Goal: Transaction & Acquisition: Purchase product/service

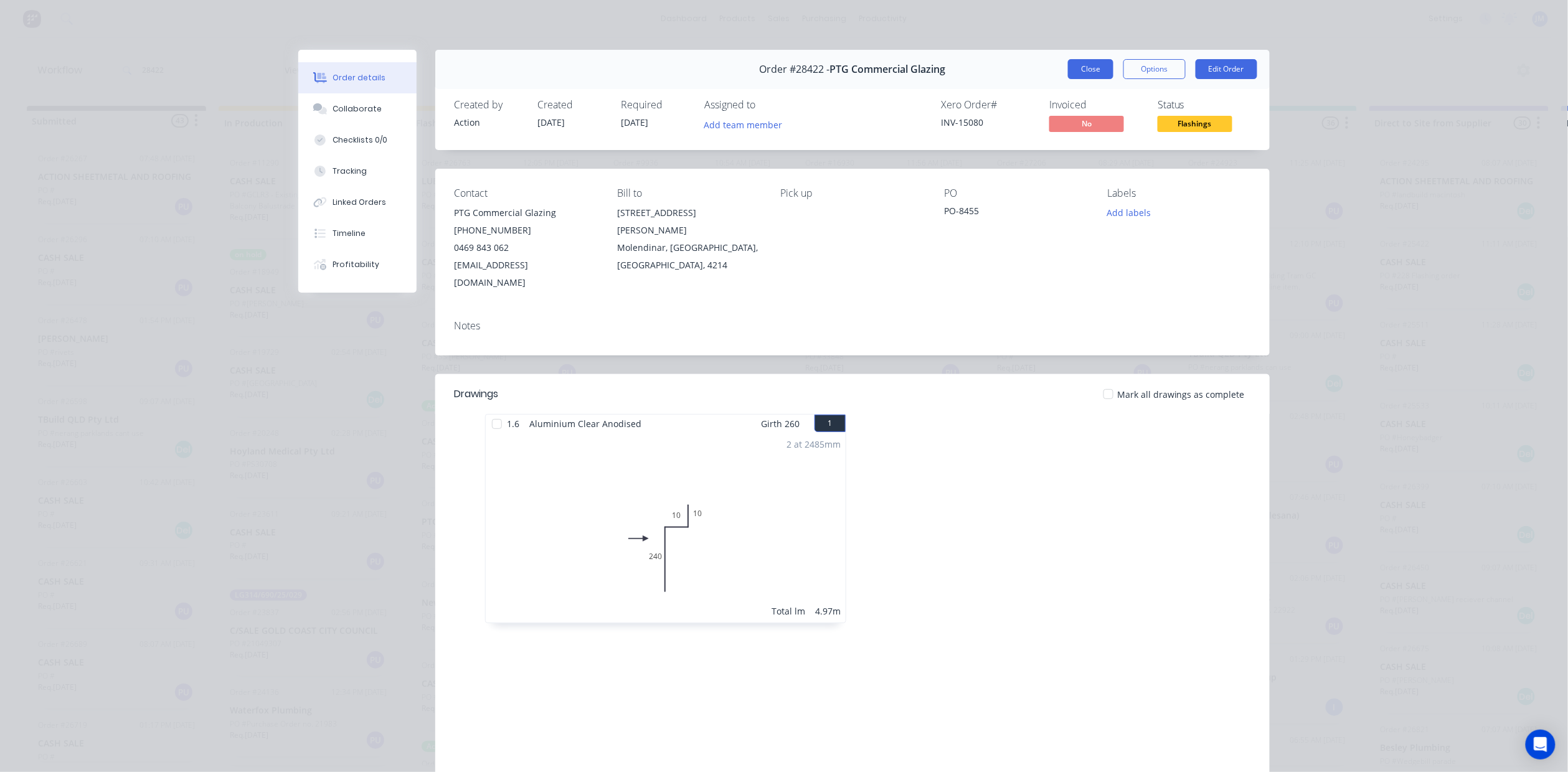
click at [1074, 70] on button "Close" at bounding box center [1090, 69] width 46 height 20
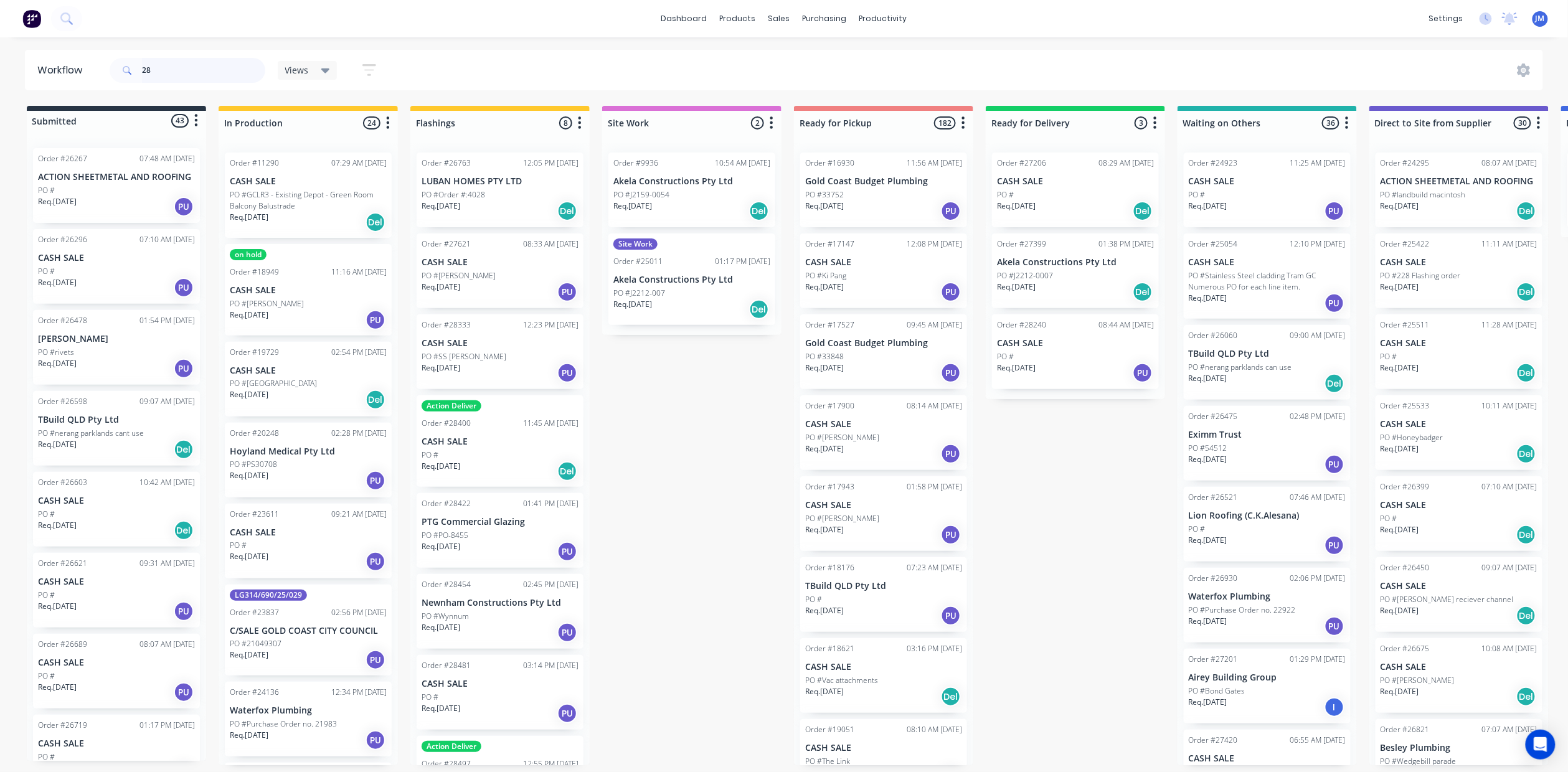
type input "2"
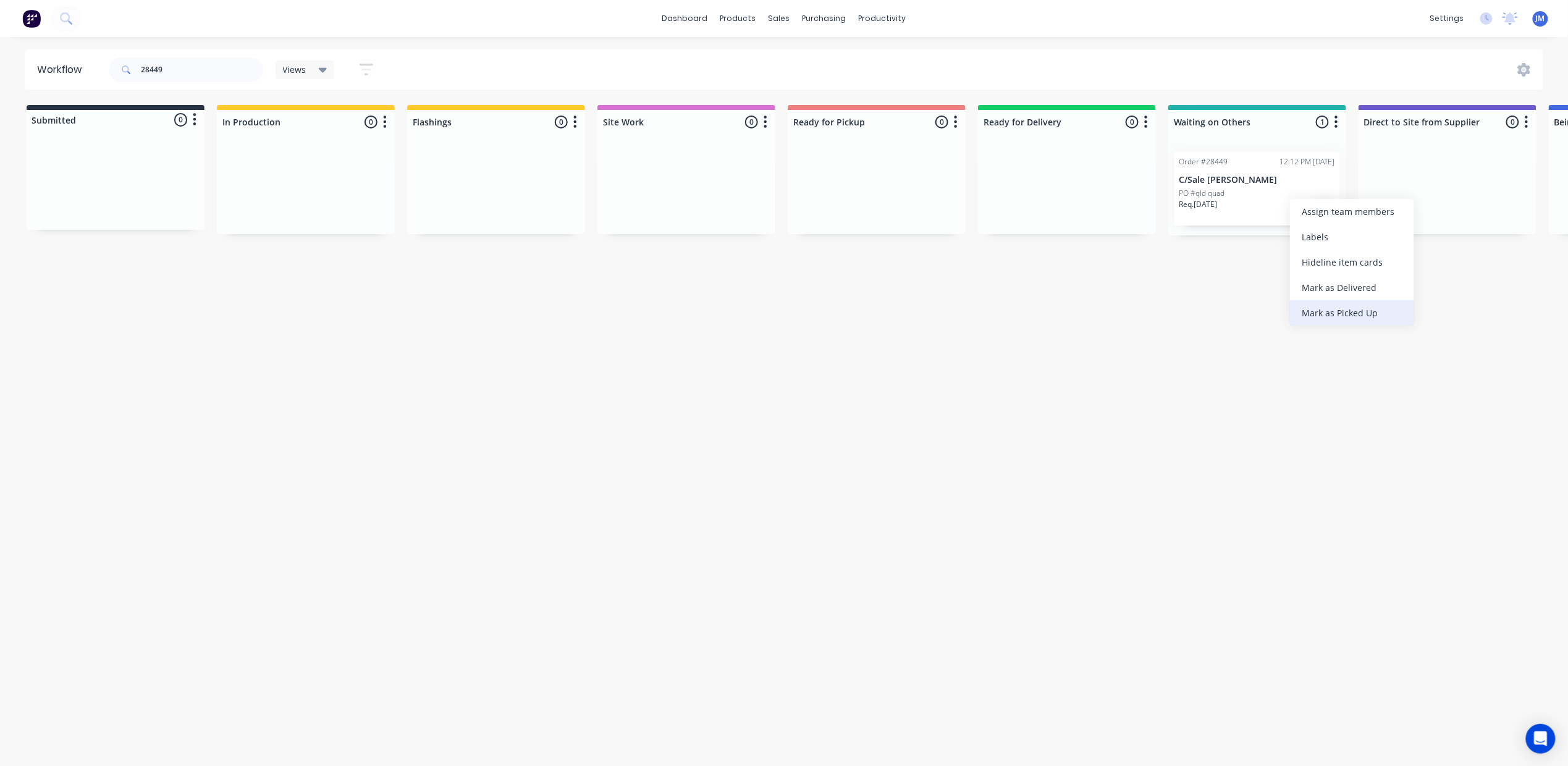
click at [1398, 315] on div "Mark as Picked Up" at bounding box center [1352, 313] width 124 height 26
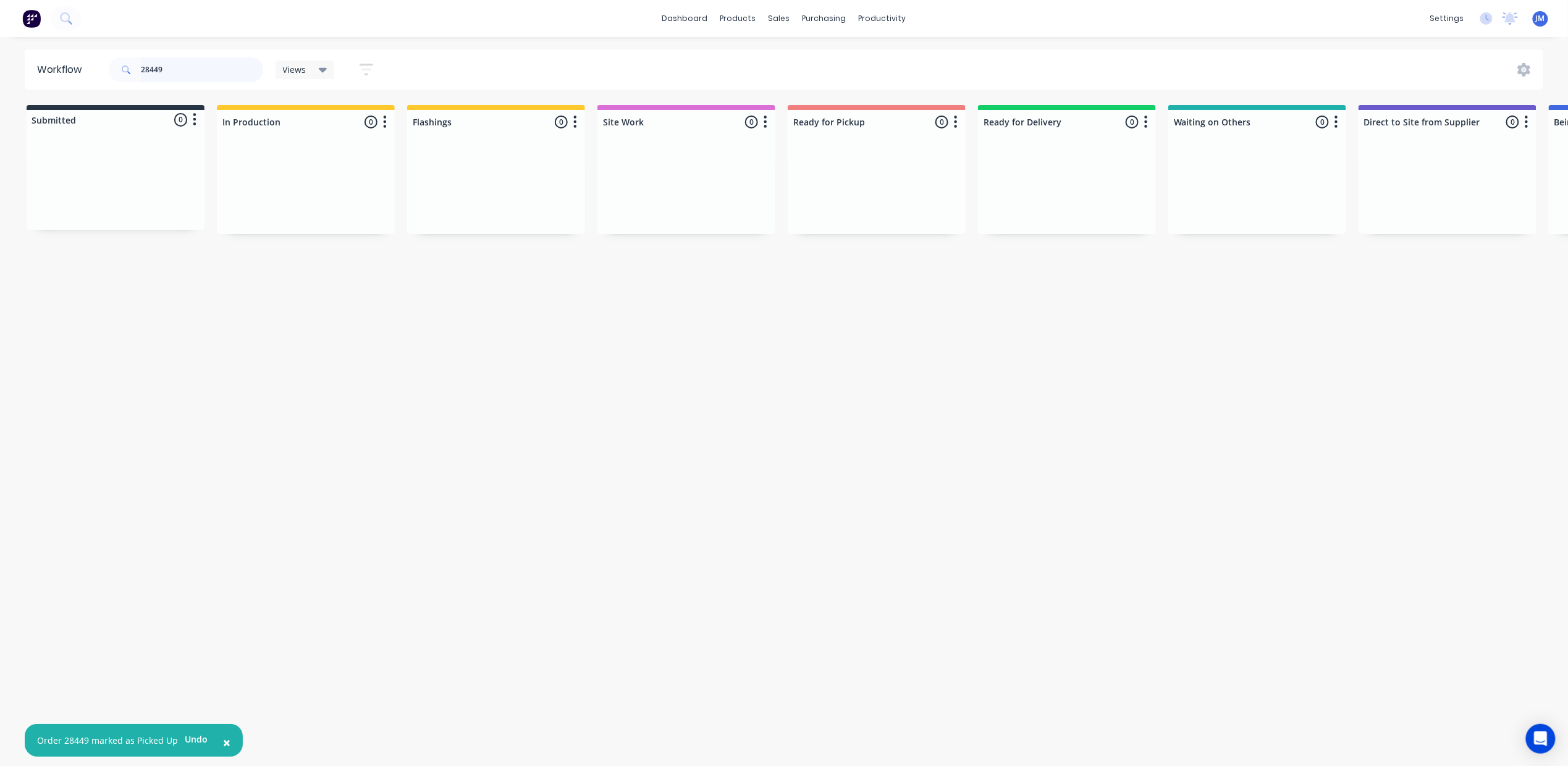
click at [228, 75] on input "28449" at bounding box center [202, 69] width 122 height 25
type input "2"
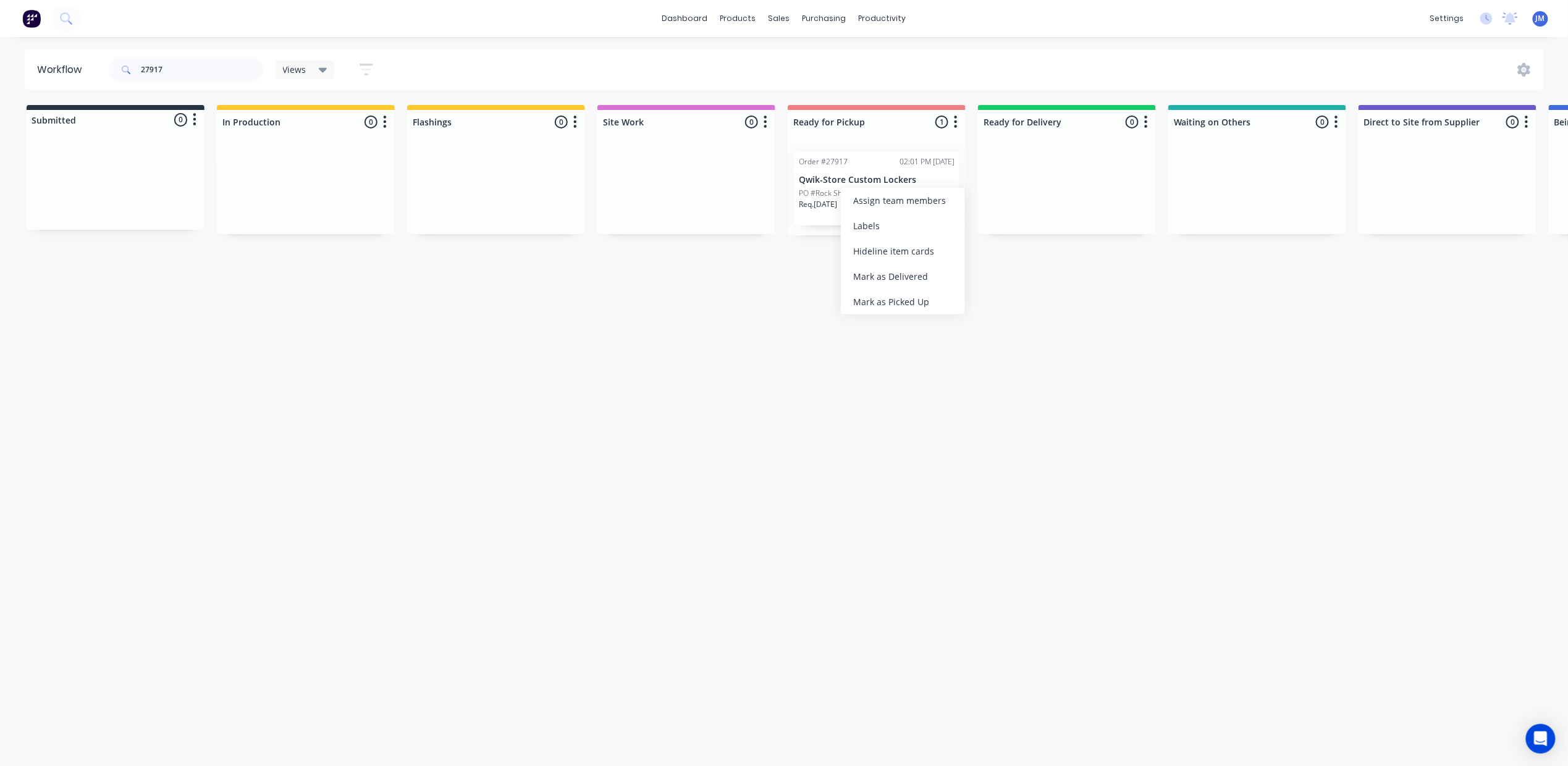
drag, startPoint x: 915, startPoint y: 293, endPoint x: 911, endPoint y: 282, distance: 11.7
click at [915, 294] on div "Mark as Picked Up" at bounding box center [903, 302] width 124 height 26
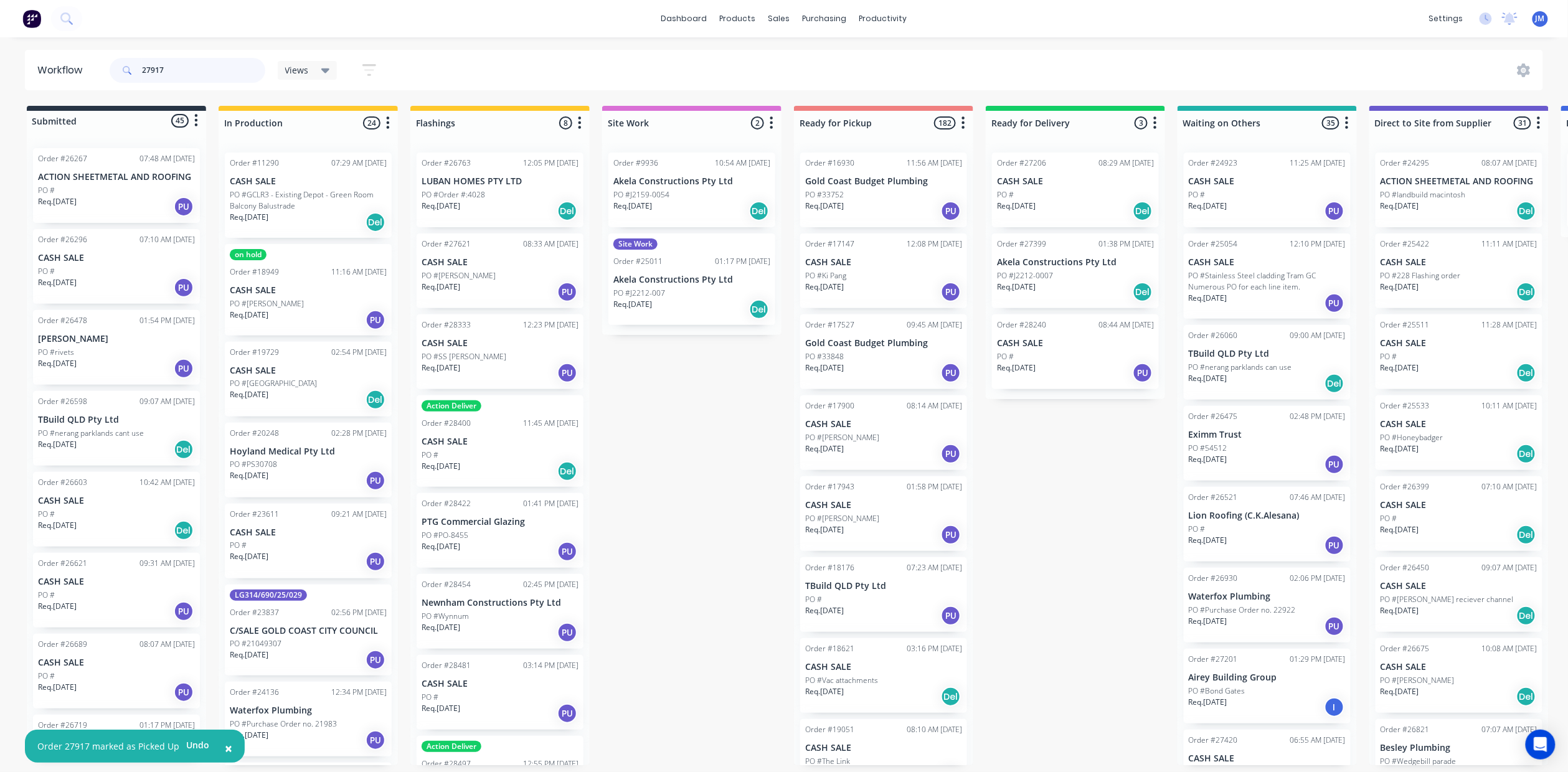
drag, startPoint x: 168, startPoint y: 65, endPoint x: 193, endPoint y: 74, distance: 26.6
click at [168, 64] on input "27917" at bounding box center [203, 70] width 123 height 25
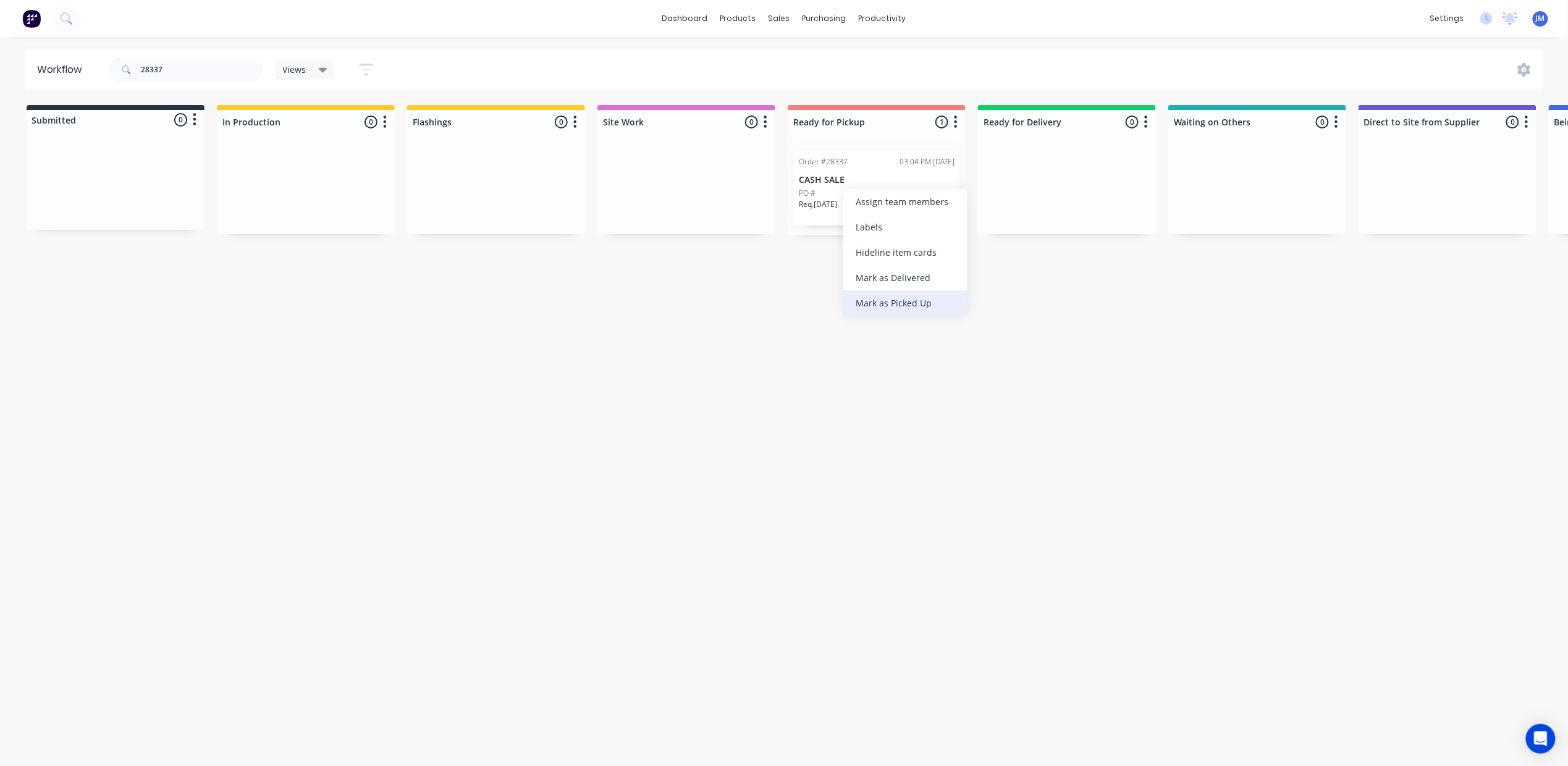
click at [909, 304] on div "Mark as Picked Up" at bounding box center [905, 303] width 124 height 26
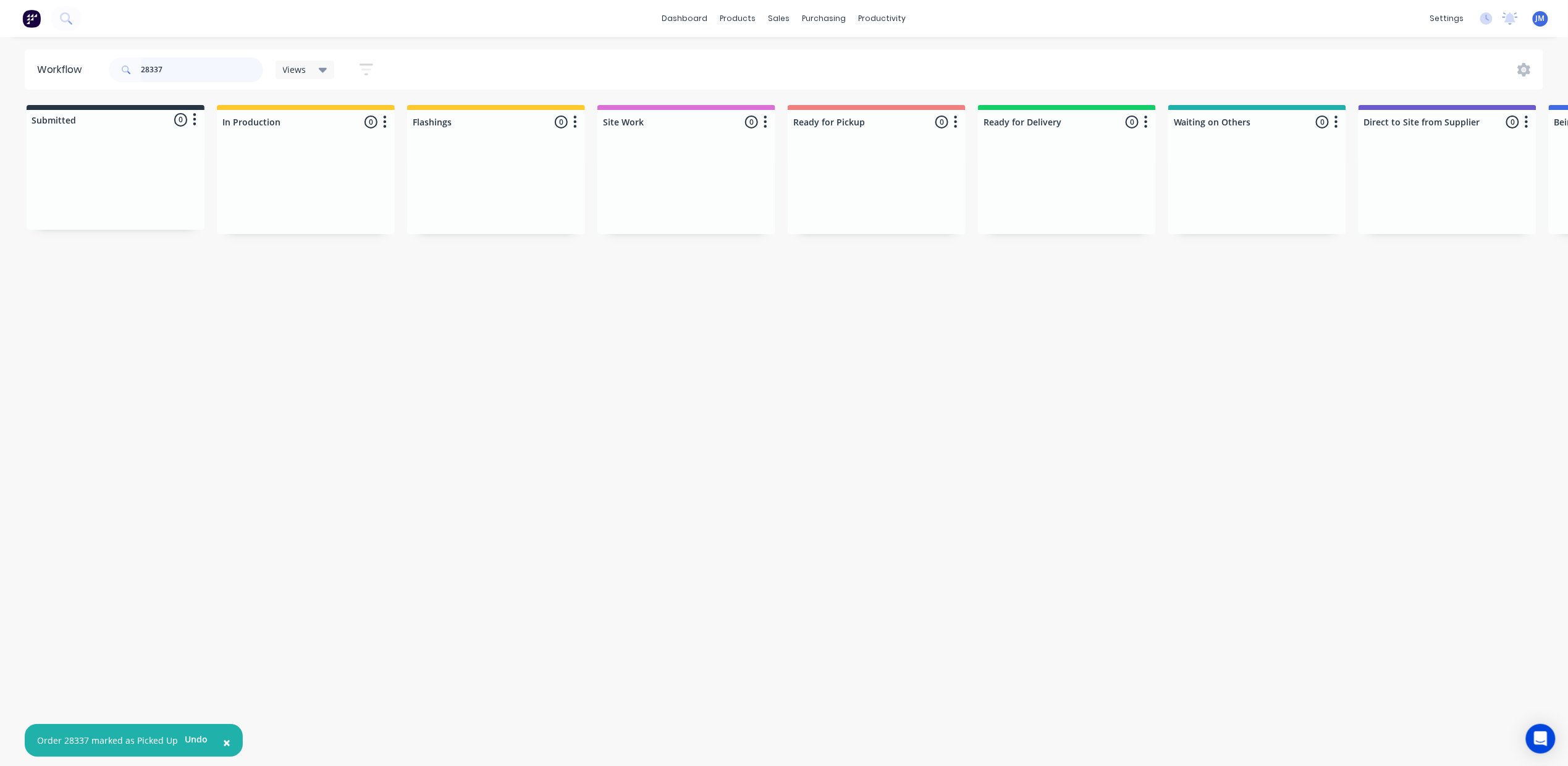
click at [177, 65] on input "28337" at bounding box center [202, 69] width 122 height 25
drag, startPoint x: 314, startPoint y: 207, endPoint x: 867, endPoint y: 203, distance: 553.0
click at [867, 203] on div "Submitted 0 Status colour #273444 hex #273444 Save Cancel Summaries Total order…" at bounding box center [1111, 169] width 2239 height 130
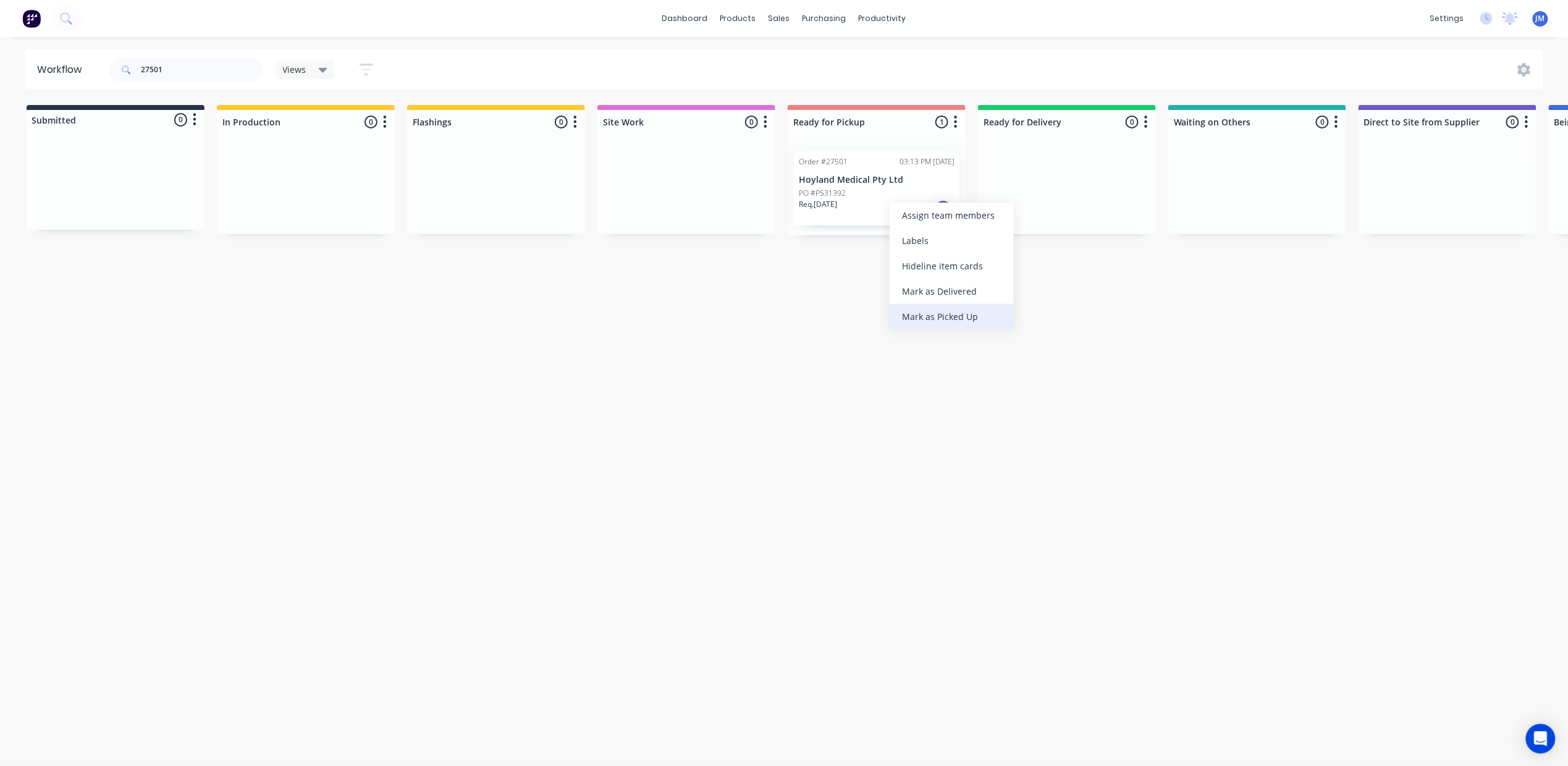
click at [940, 319] on div "Mark as Picked Up" at bounding box center [952, 316] width 124 height 26
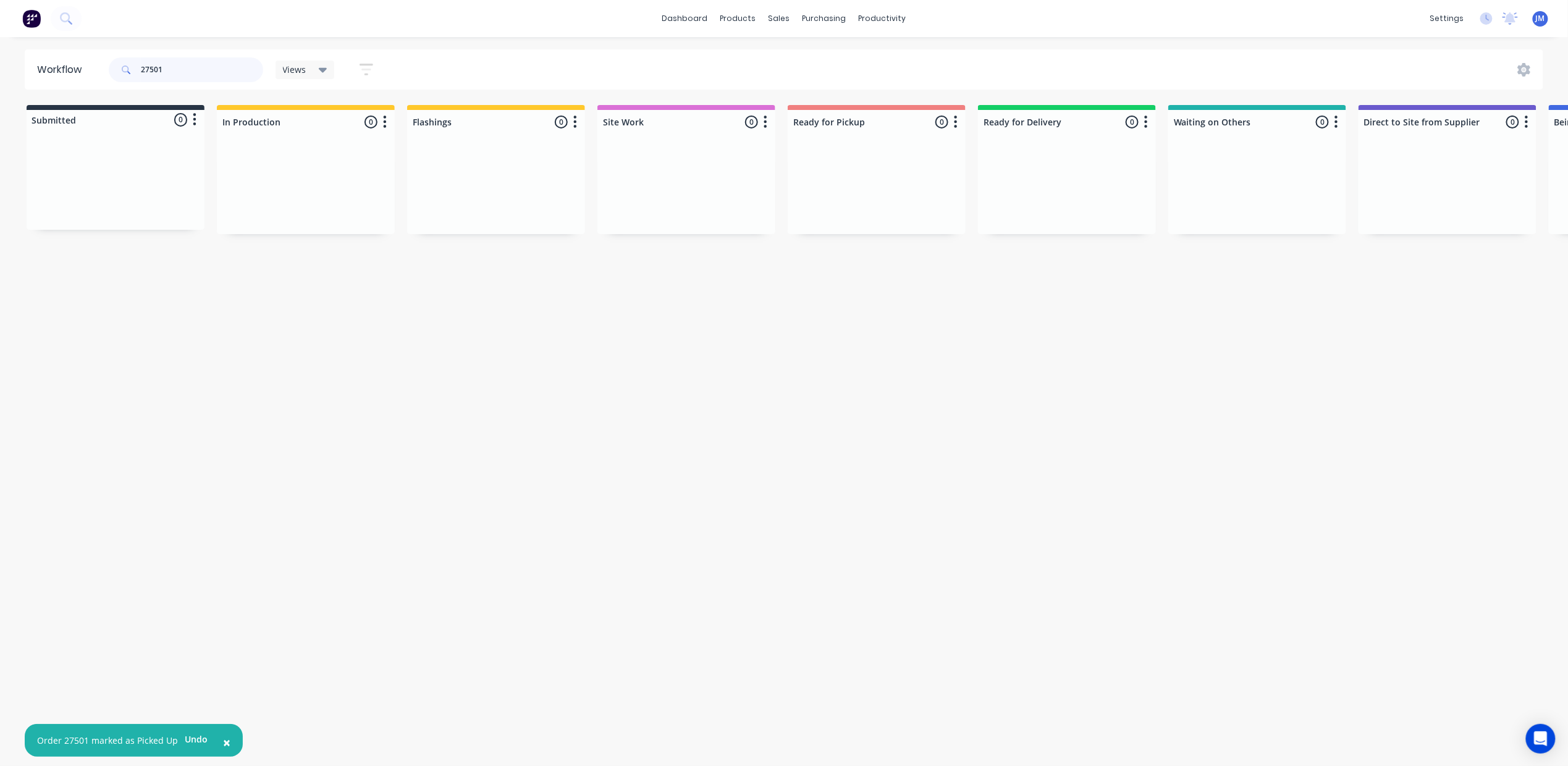
click at [185, 67] on input "27501" at bounding box center [202, 69] width 122 height 25
type input "2"
drag, startPoint x: 512, startPoint y: 187, endPoint x: 856, endPoint y: 166, distance: 344.6
click at [870, 176] on div "Submitted 0 Status colour #273444 hex #273444 Save Cancel Summaries Total order…" at bounding box center [1111, 169] width 2239 height 130
click at [194, 70] on input "28333" at bounding box center [202, 69] width 122 height 25
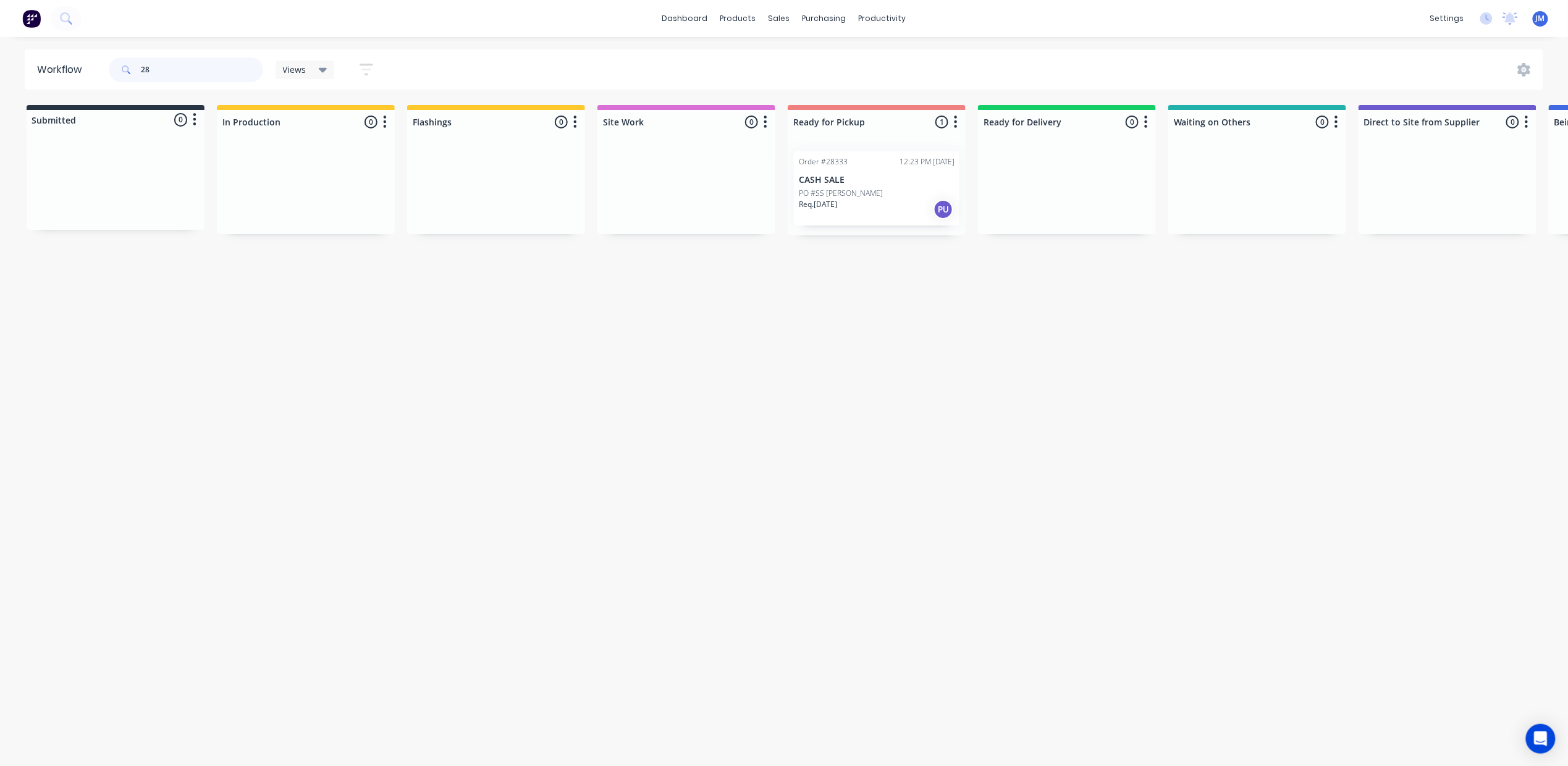
type input "2"
drag, startPoint x: 1232, startPoint y: 209, endPoint x: 805, endPoint y: 195, distance: 427.2
click at [805, 194] on div "Submitted 0 Status colour #273444 hex #273444 Save Cancel Summaries Total order…" at bounding box center [1105, 175] width 2239 height 140
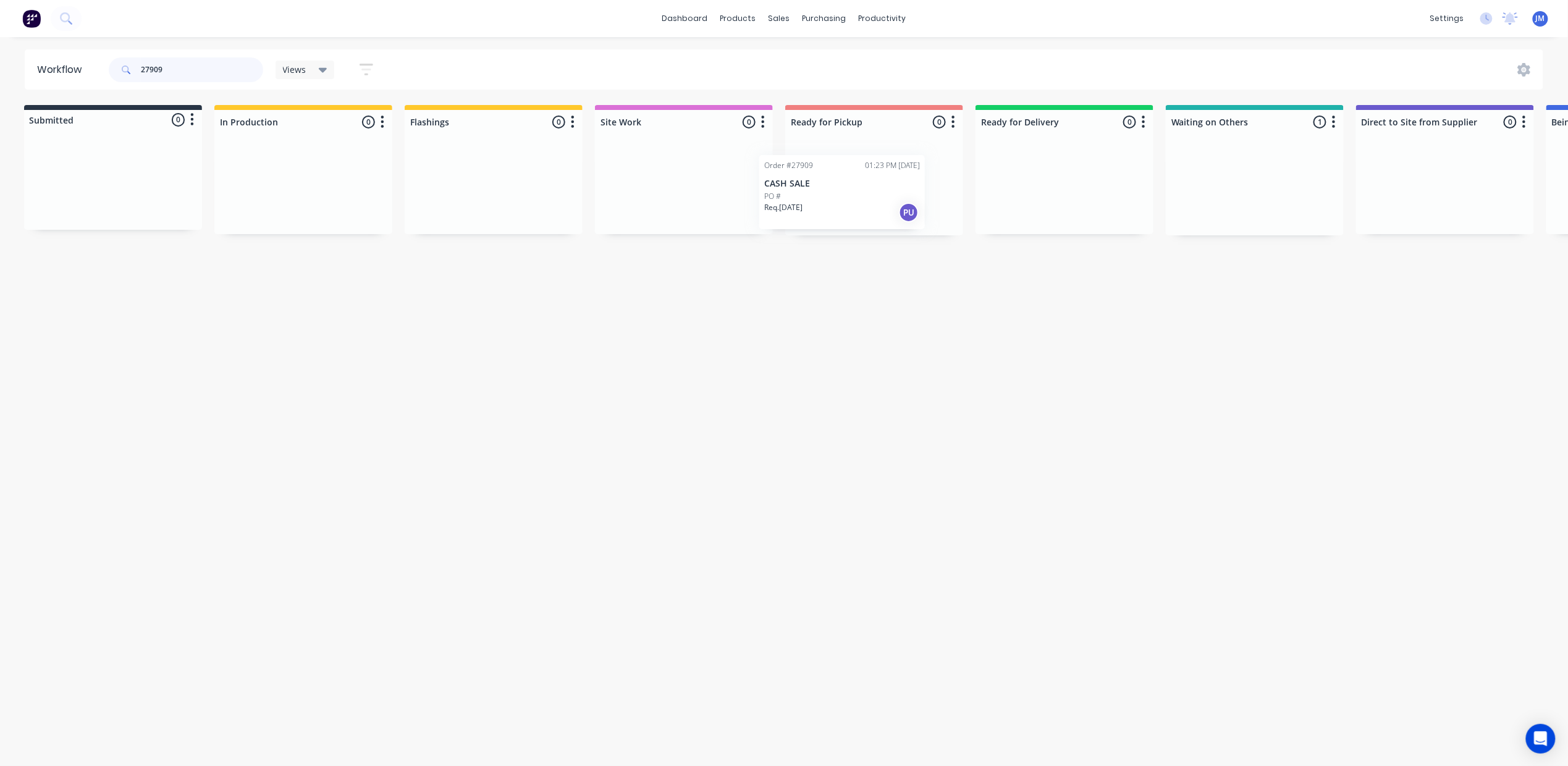
drag, startPoint x: 1256, startPoint y: 166, endPoint x: 836, endPoint y: 162, distance: 420.0
click at [833, 169] on div "Submitted 0 Status colour #273444 hex #273444 Save Cancel Summaries Total order…" at bounding box center [1108, 169] width 2239 height 130
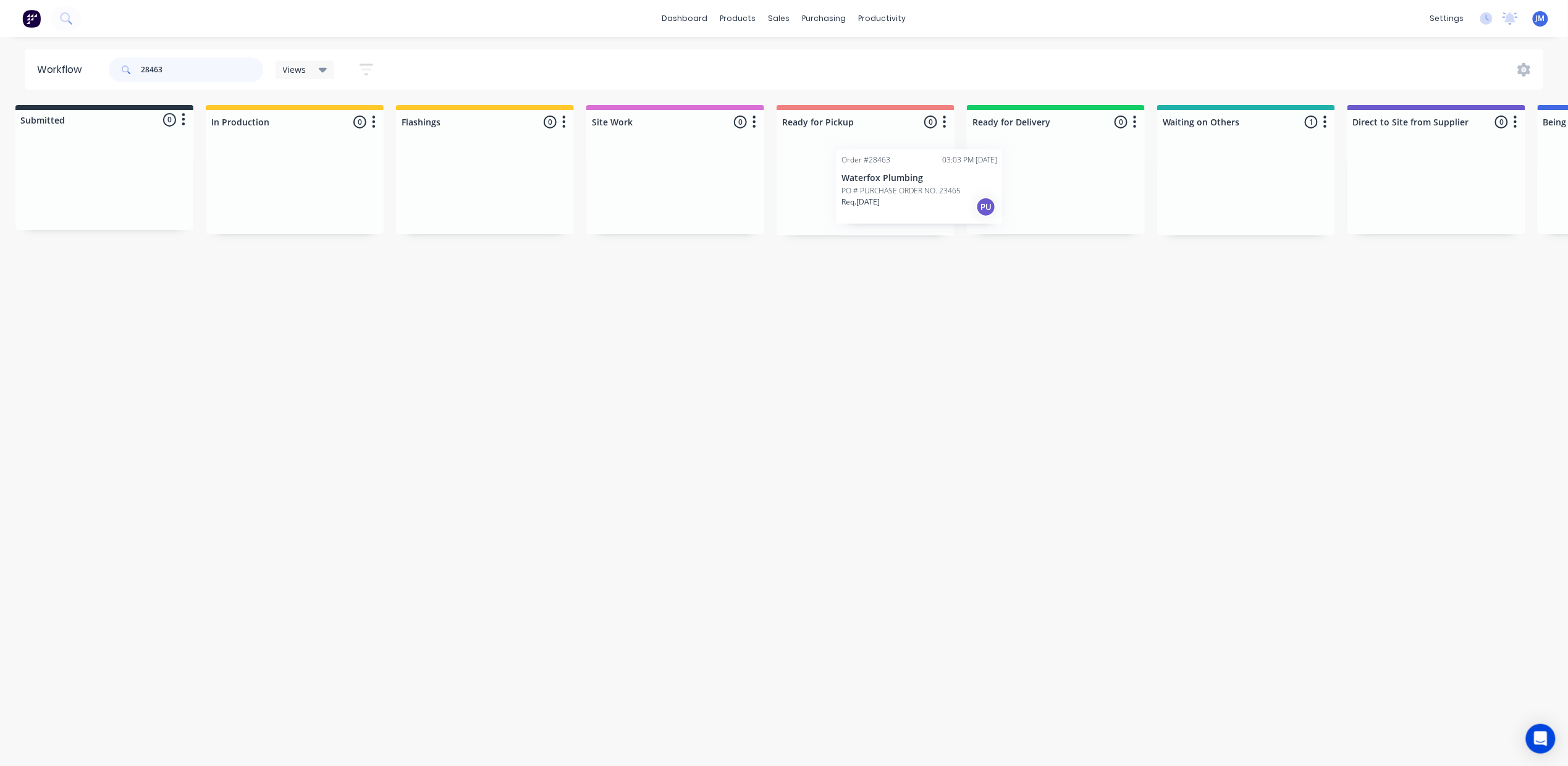
drag, startPoint x: 1209, startPoint y: 191, endPoint x: 876, endPoint y: 182, distance: 333.1
click at [876, 182] on div "Submitted 0 Status colour #273444 hex #273444 Save Cancel Summaries Total order…" at bounding box center [1099, 169] width 2239 height 130
click at [180, 67] on input "28463" at bounding box center [202, 69] width 122 height 25
type input "2"
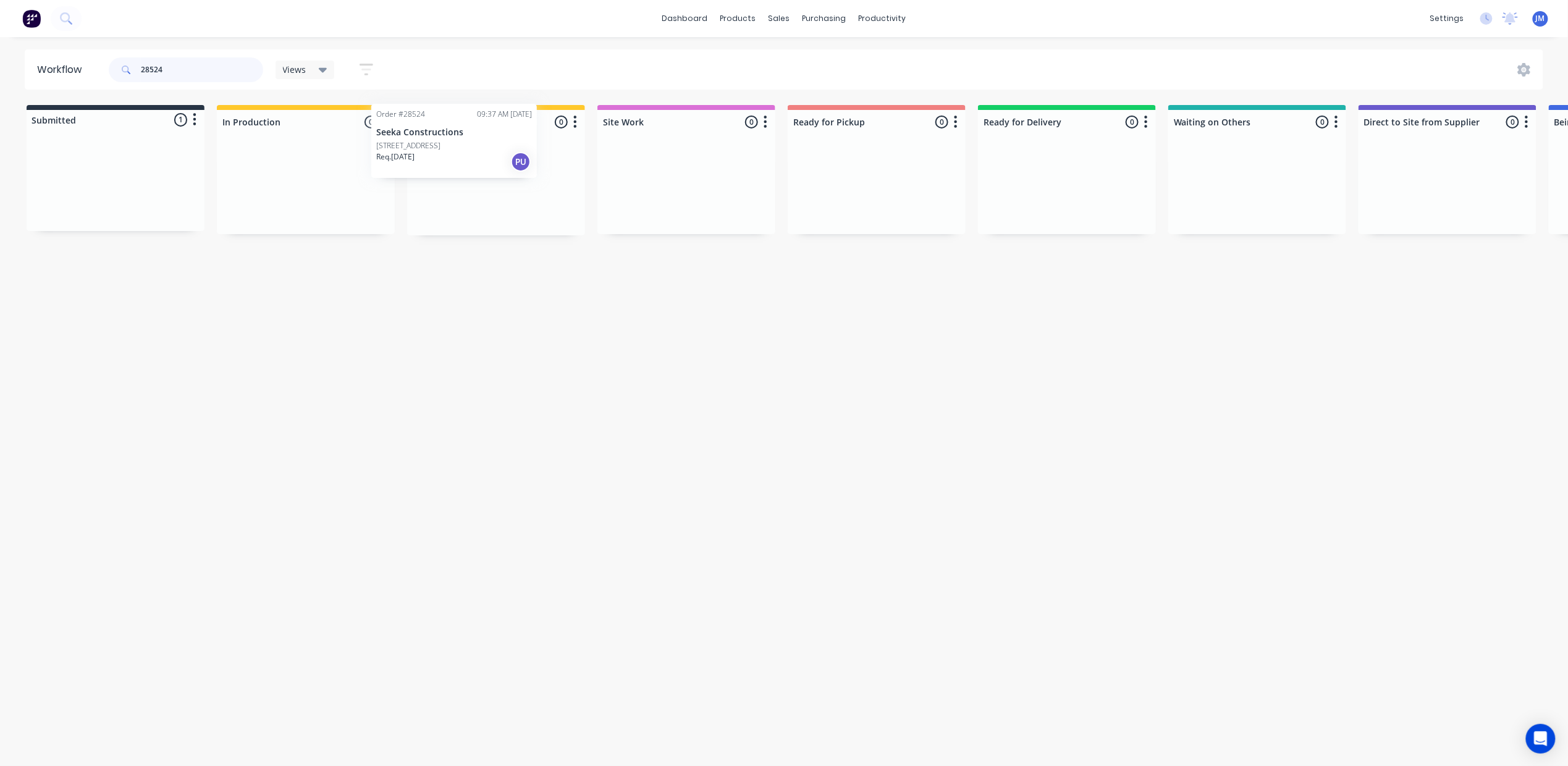
drag, startPoint x: 117, startPoint y: 197, endPoint x: 485, endPoint y: 188, distance: 368.1
click at [485, 191] on div "Submitted 1 Status colour #273444 hex #273444 Save Cancel Summaries Total order…" at bounding box center [1111, 169] width 2239 height 130
drag, startPoint x: 126, startPoint y: 191, endPoint x: 535, endPoint y: 204, distance: 409.2
click at [505, 191] on div "Submitted 1 Status colour #273444 hex #273444 Save Cancel Summaries Total order…" at bounding box center [1111, 169] width 2239 height 130
drag, startPoint x: 139, startPoint y: 196, endPoint x: 525, endPoint y: 221, distance: 386.8
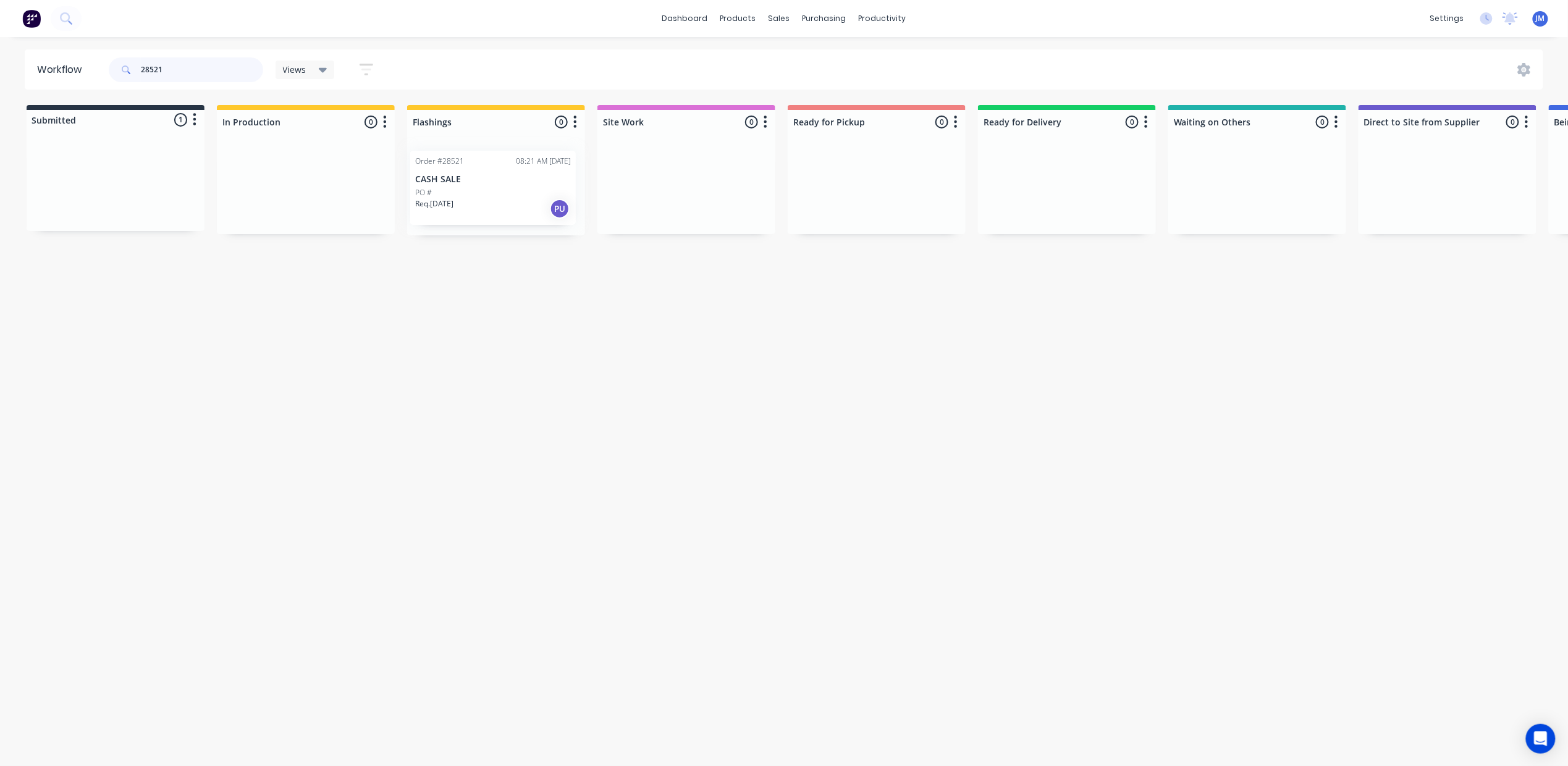
click at [524, 221] on div "Submitted 1 Status colour #273444 hex #273444 Save Cancel Summaries Total order…" at bounding box center [1111, 169] width 2239 height 130
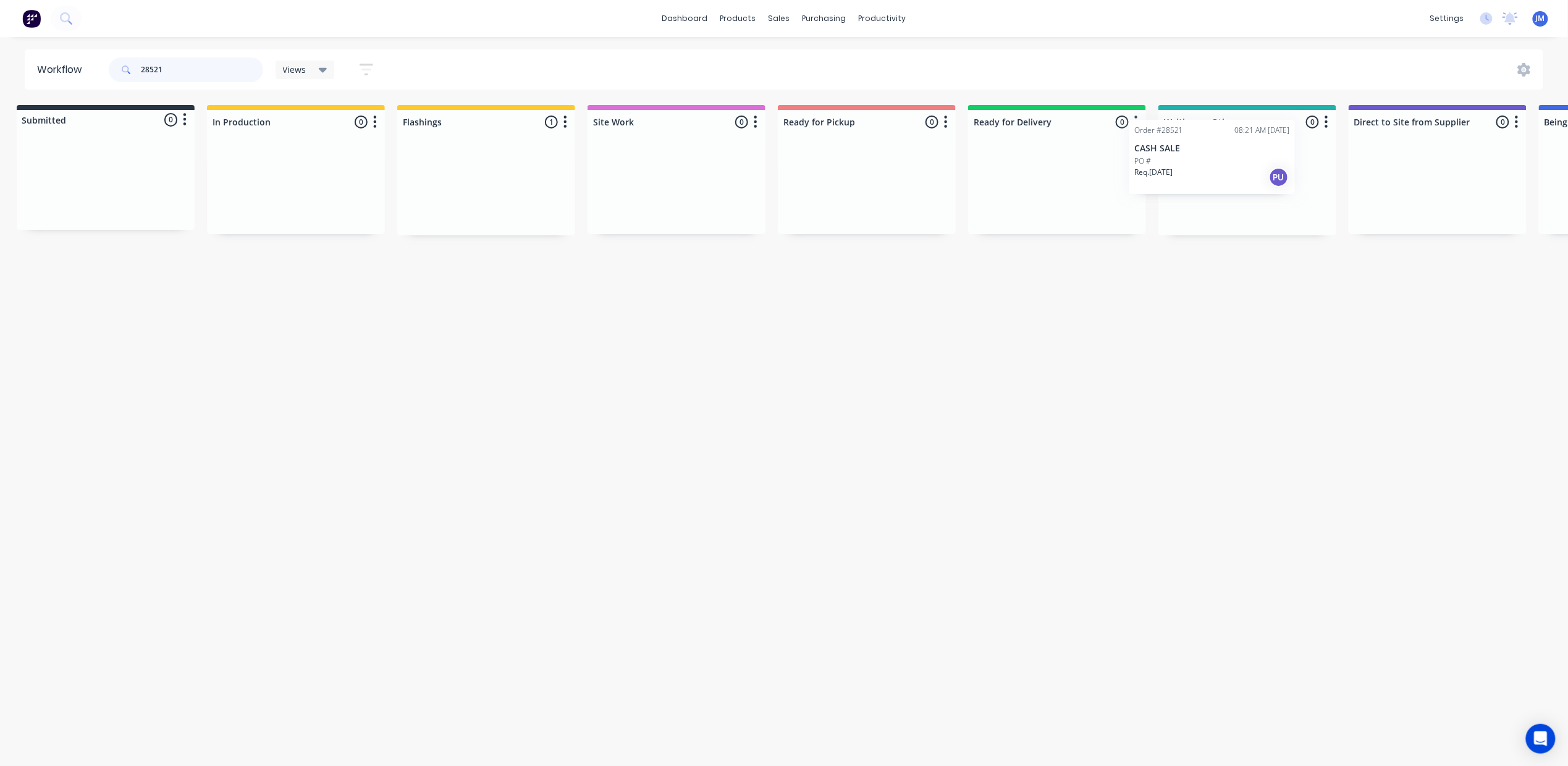
drag, startPoint x: 525, startPoint y: 221, endPoint x: 1253, endPoint y: 181, distance: 729.1
click at [1251, 181] on div "Submitted 0 Status colour #273444 hex #273444 Save Cancel Summaries Total order…" at bounding box center [1101, 169] width 2239 height 130
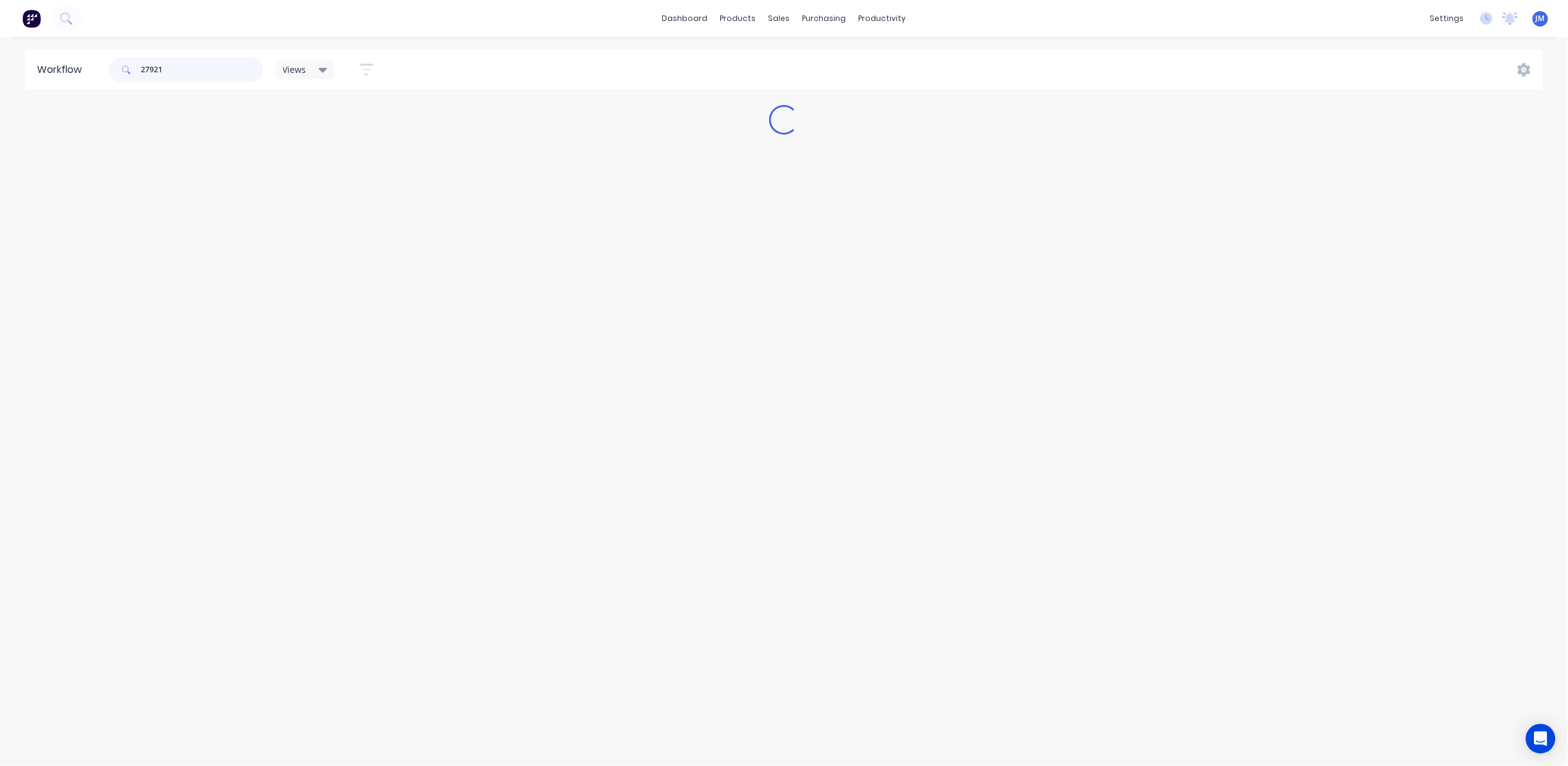
scroll to position [0, 0]
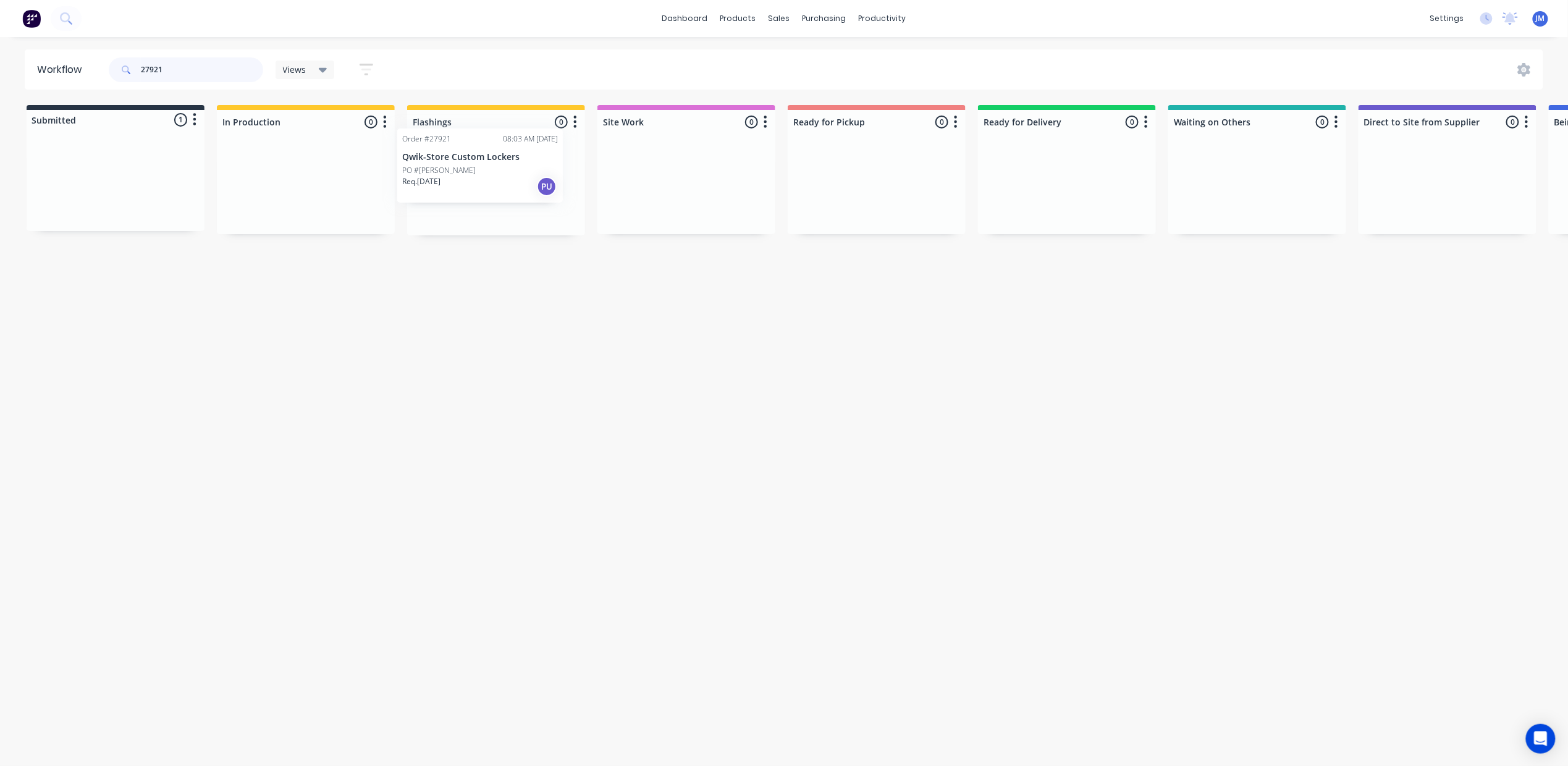
drag, startPoint x: 112, startPoint y: 205, endPoint x: 472, endPoint y: 170, distance: 361.7
click at [482, 184] on div "Submitted 1 Status colour #273444 hex #273444 Save Cancel Summaries Total order…" at bounding box center [1111, 169] width 2239 height 130
drag, startPoint x: 415, startPoint y: 179, endPoint x: 502, endPoint y: 168, distance: 87.7
click at [509, 175] on div "Submitted 1 Status colour #273444 hex #273444 Save Cancel Summaries Total order…" at bounding box center [1111, 169] width 2239 height 130
drag, startPoint x: 94, startPoint y: 170, endPoint x: 403, endPoint y: 152, distance: 309.5
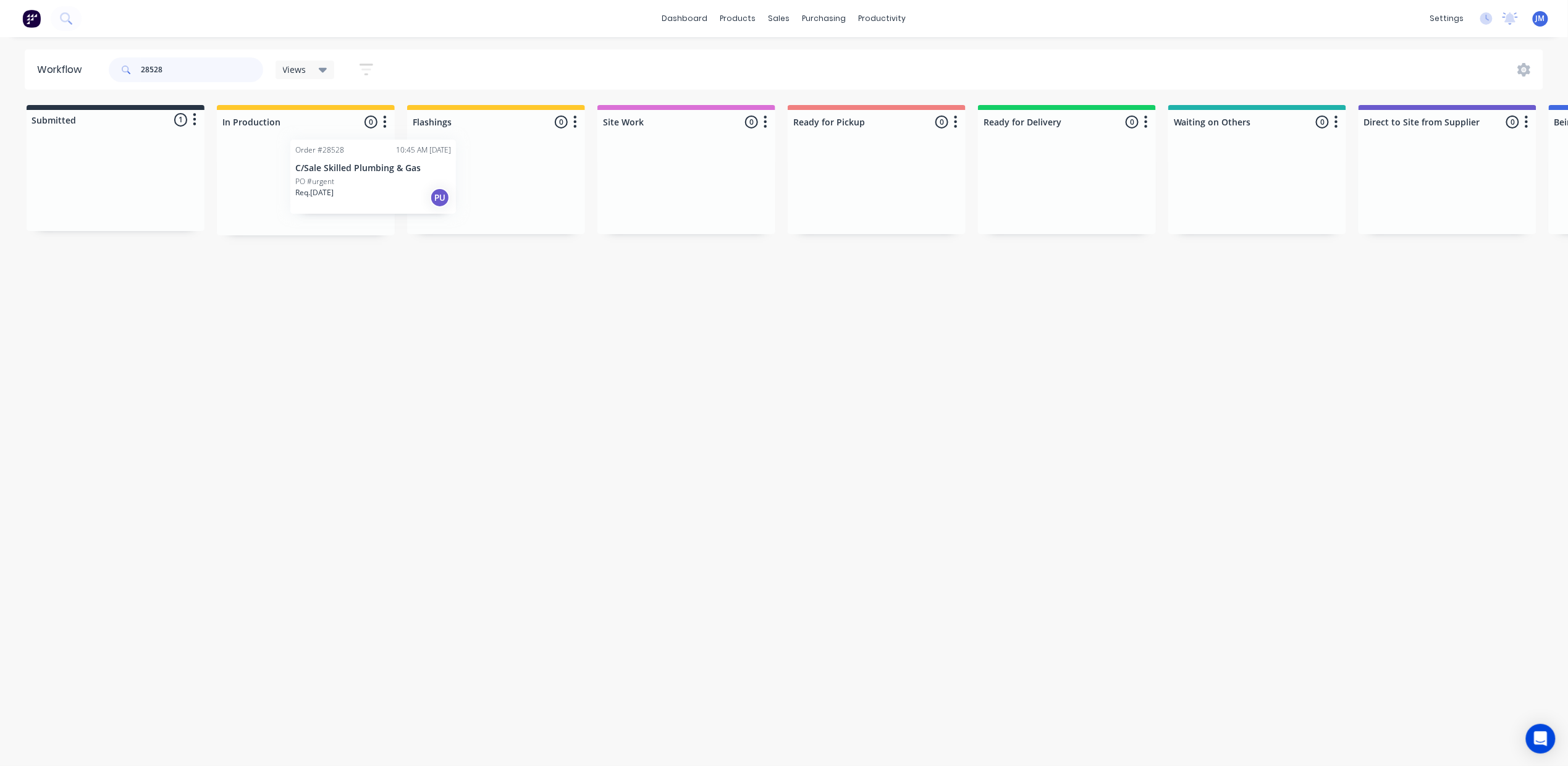
click at [403, 156] on div "Submitted 1 Status colour #273444 hex #273444 Save Cancel Summaries Total order…" at bounding box center [1111, 169] width 2239 height 130
type input "2"
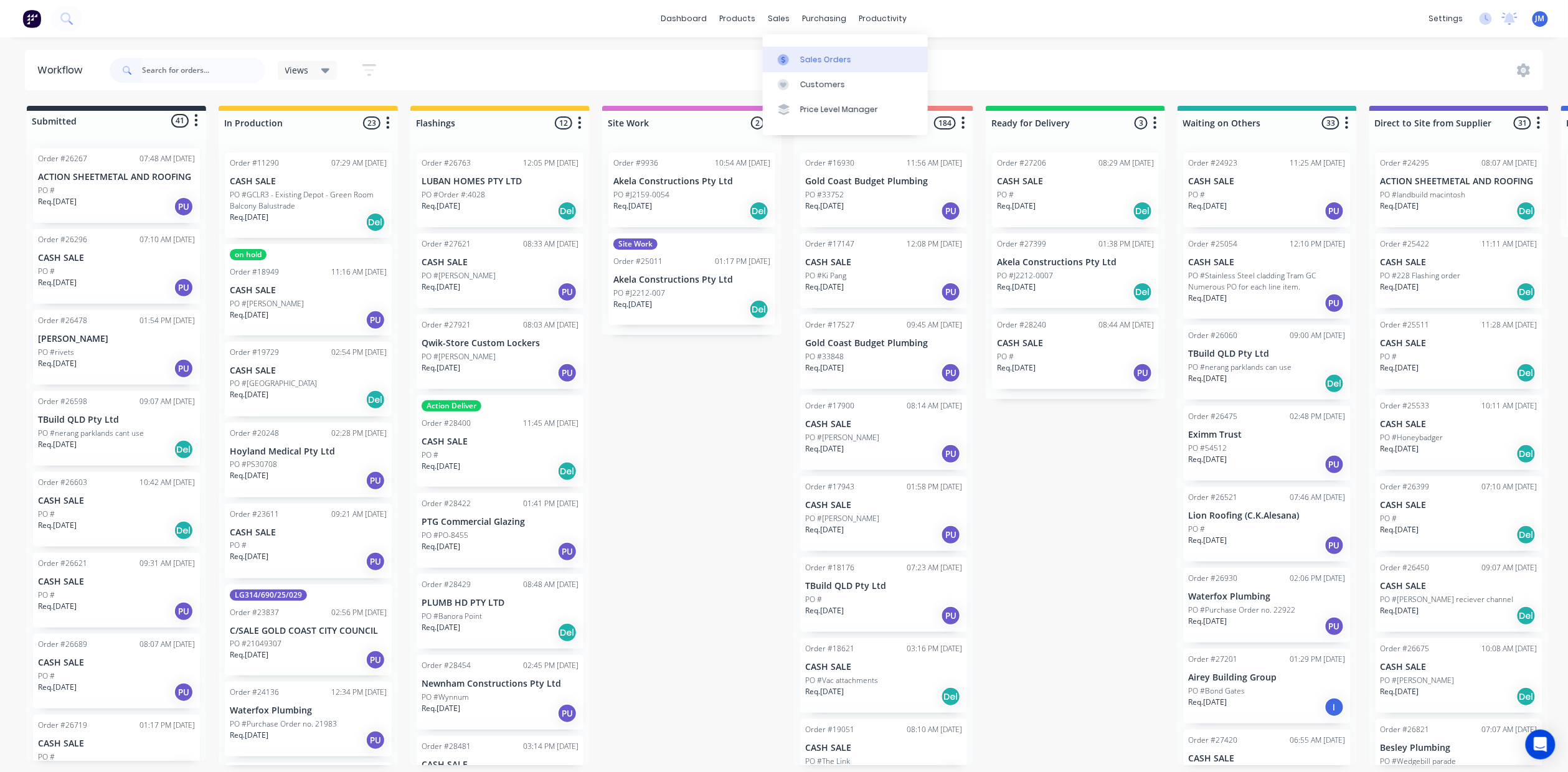
click at [803, 49] on link "Sales Orders" at bounding box center [844, 58] width 165 height 25
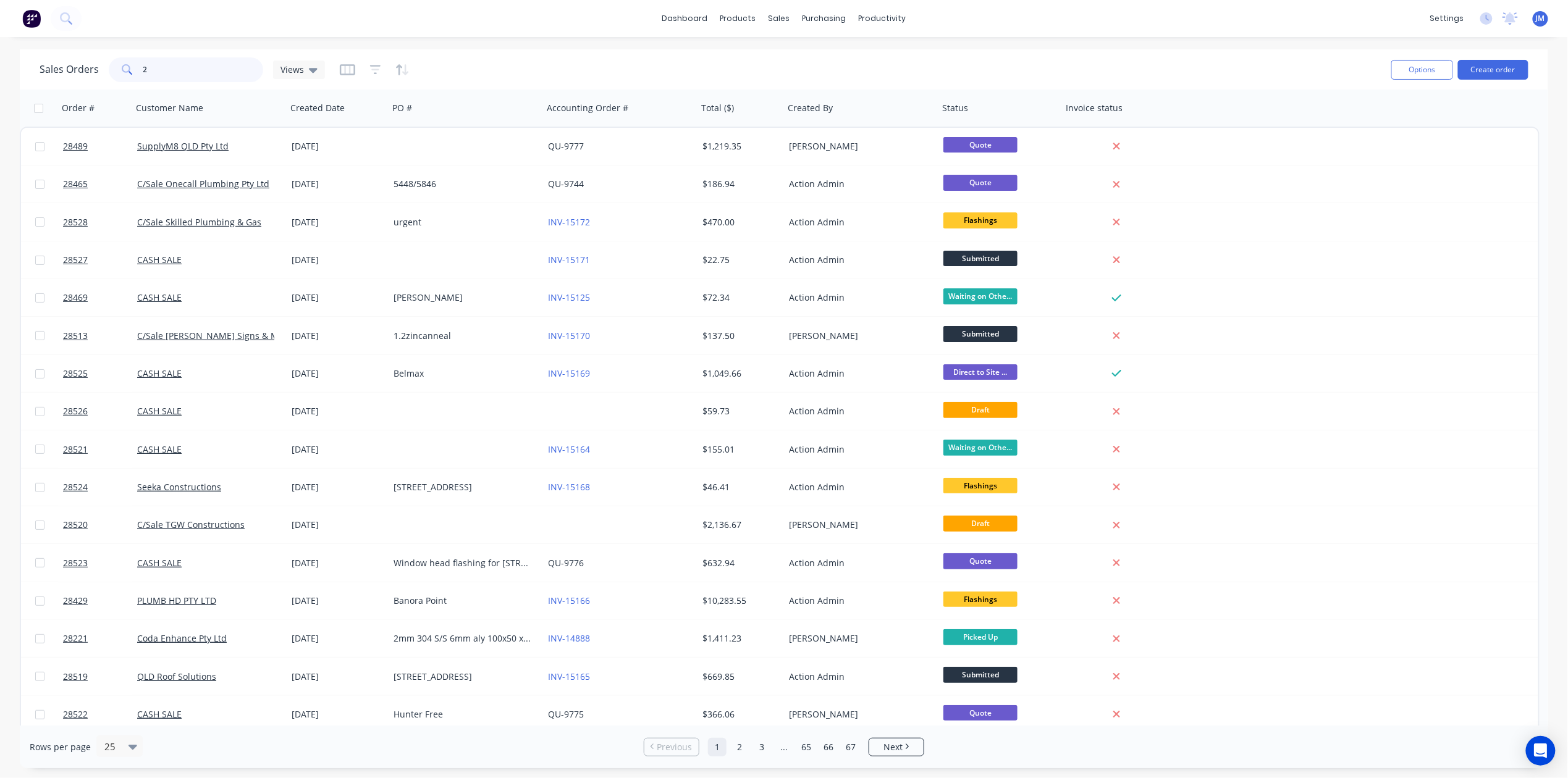
click at [167, 70] on input "2" at bounding box center [203, 69] width 121 height 25
click at [903, 58] on div "Workflow" at bounding box center [903, 59] width 37 height 11
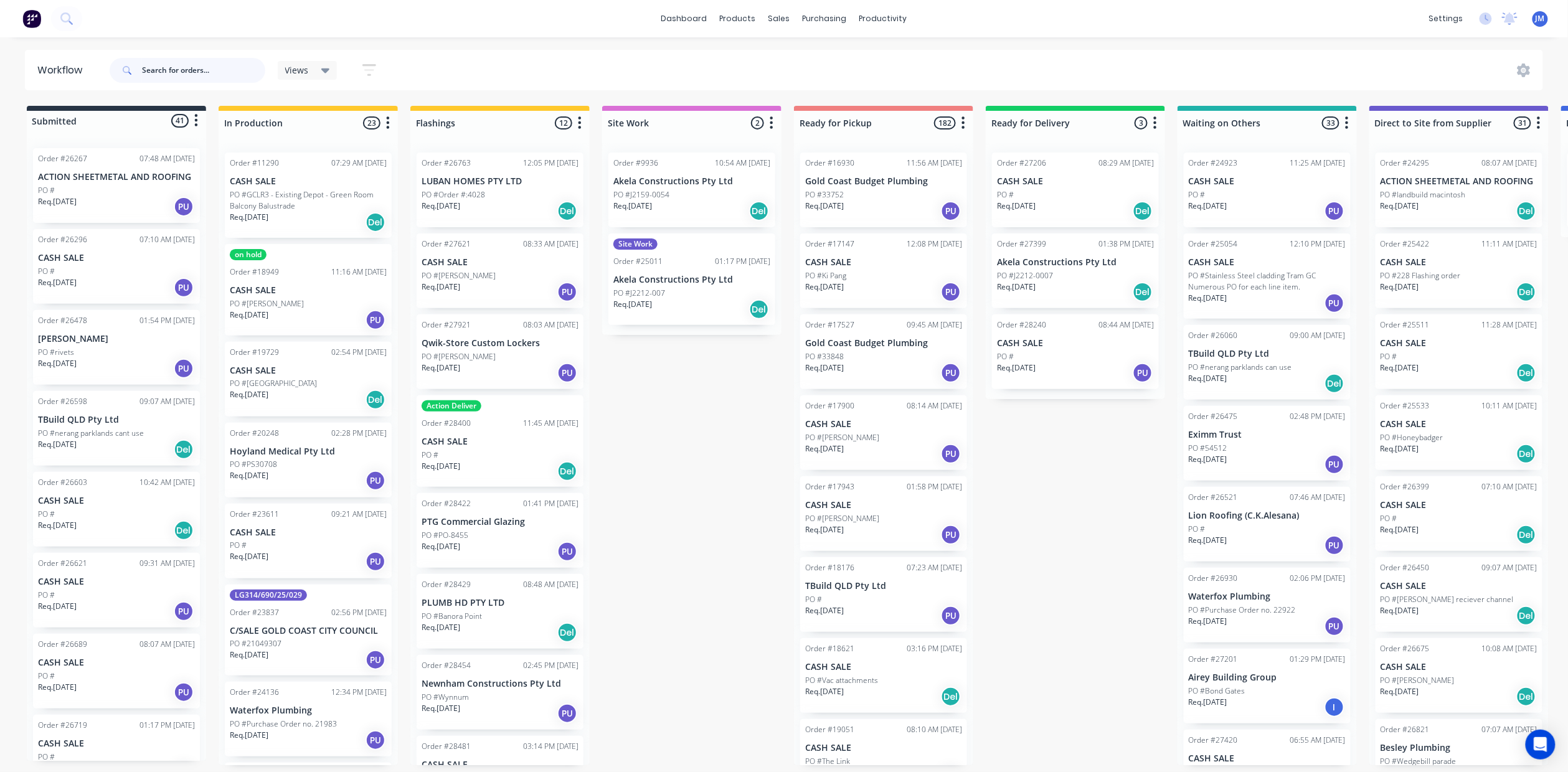
click at [157, 66] on input "text" at bounding box center [203, 70] width 123 height 25
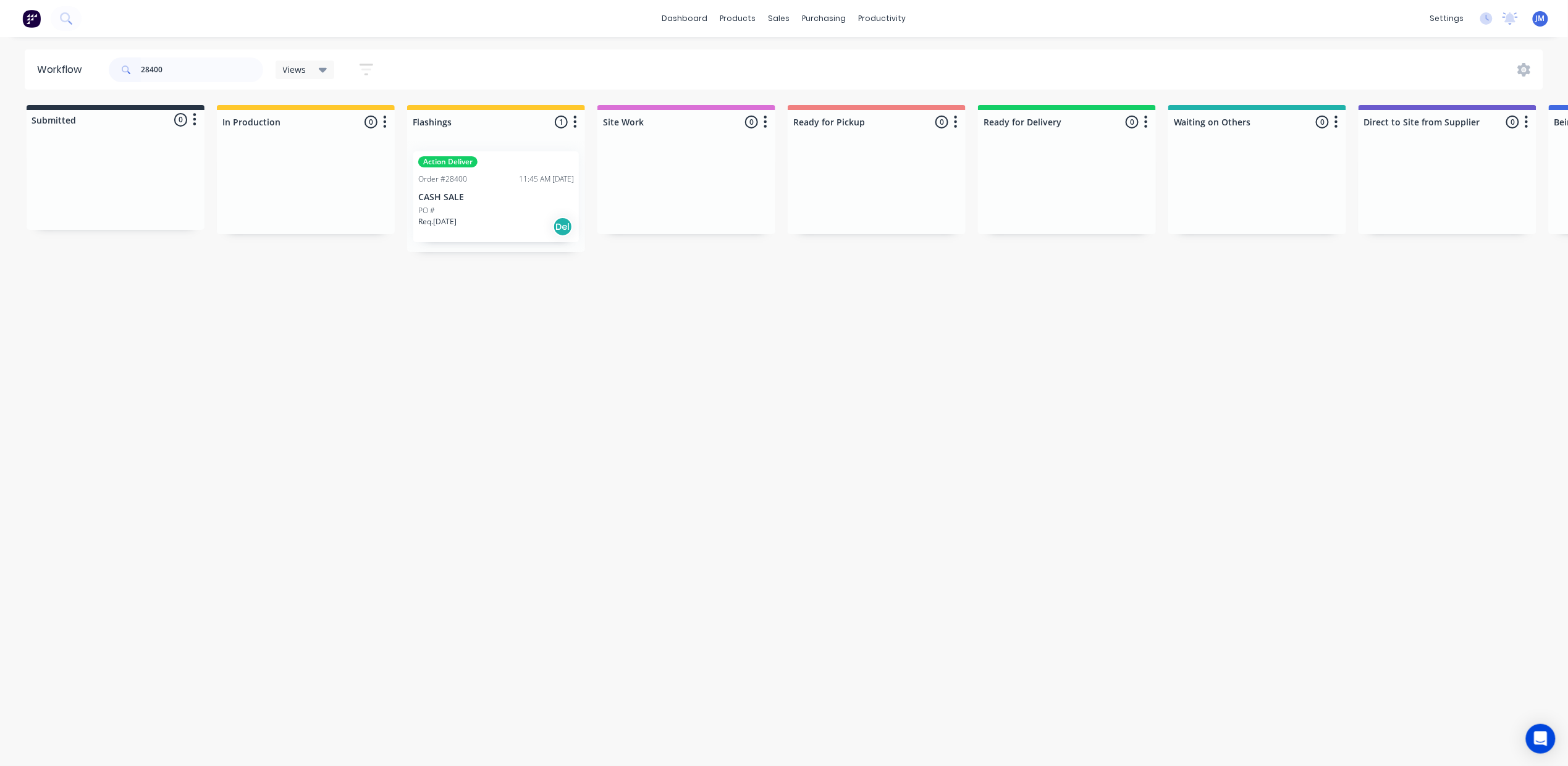
click at [471, 191] on div "Action Deliver Order #28400 11:45 AM [DATE] CASH SALE PO # Req. [DATE] Del" at bounding box center [497, 197] width 166 height 91
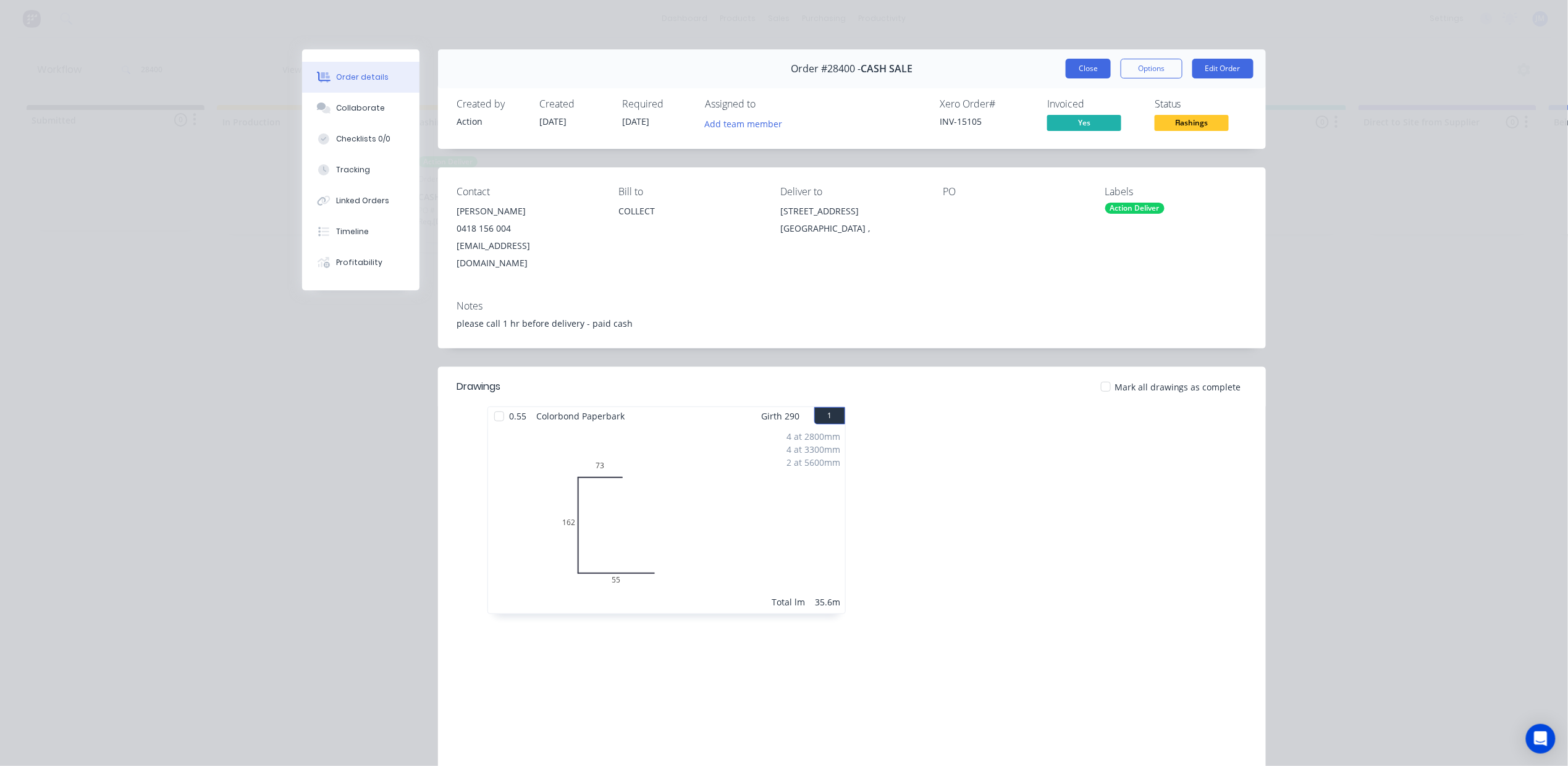
click at [1065, 67] on button "Close" at bounding box center [1088, 69] width 45 height 20
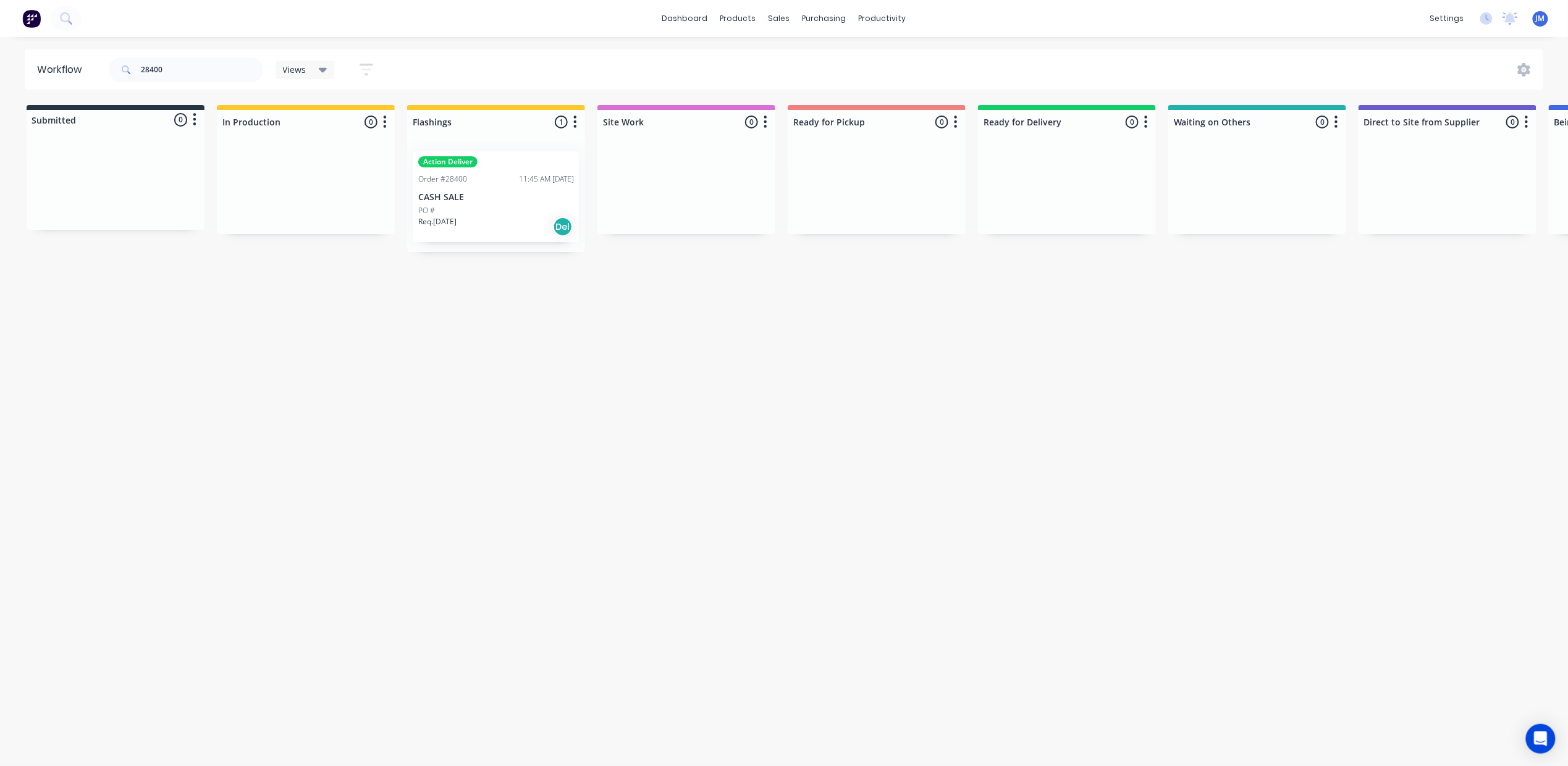
click at [478, 197] on p "CASH SALE" at bounding box center [496, 197] width 156 height 11
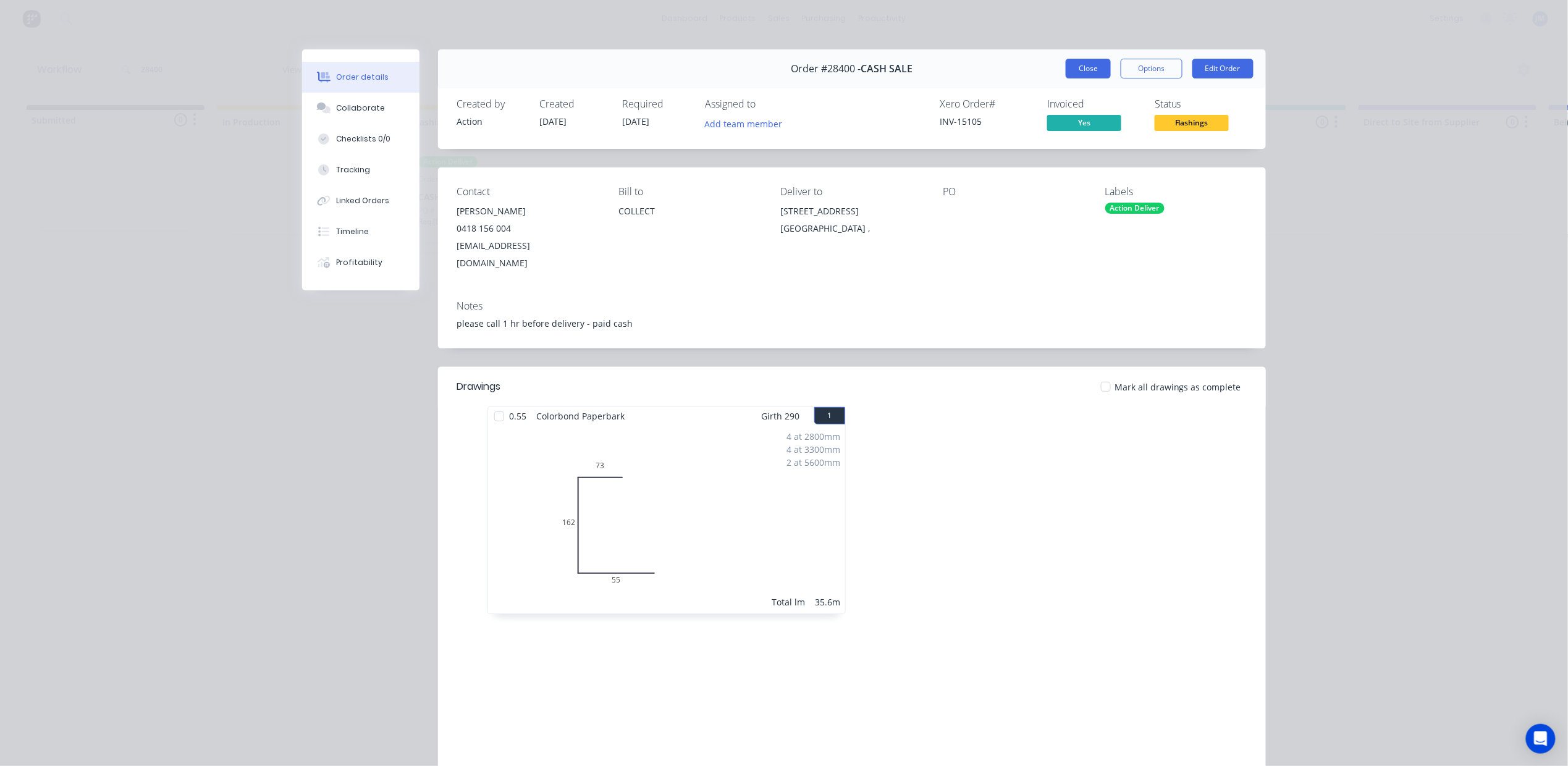
click at [1090, 73] on button "Close" at bounding box center [1088, 69] width 45 height 20
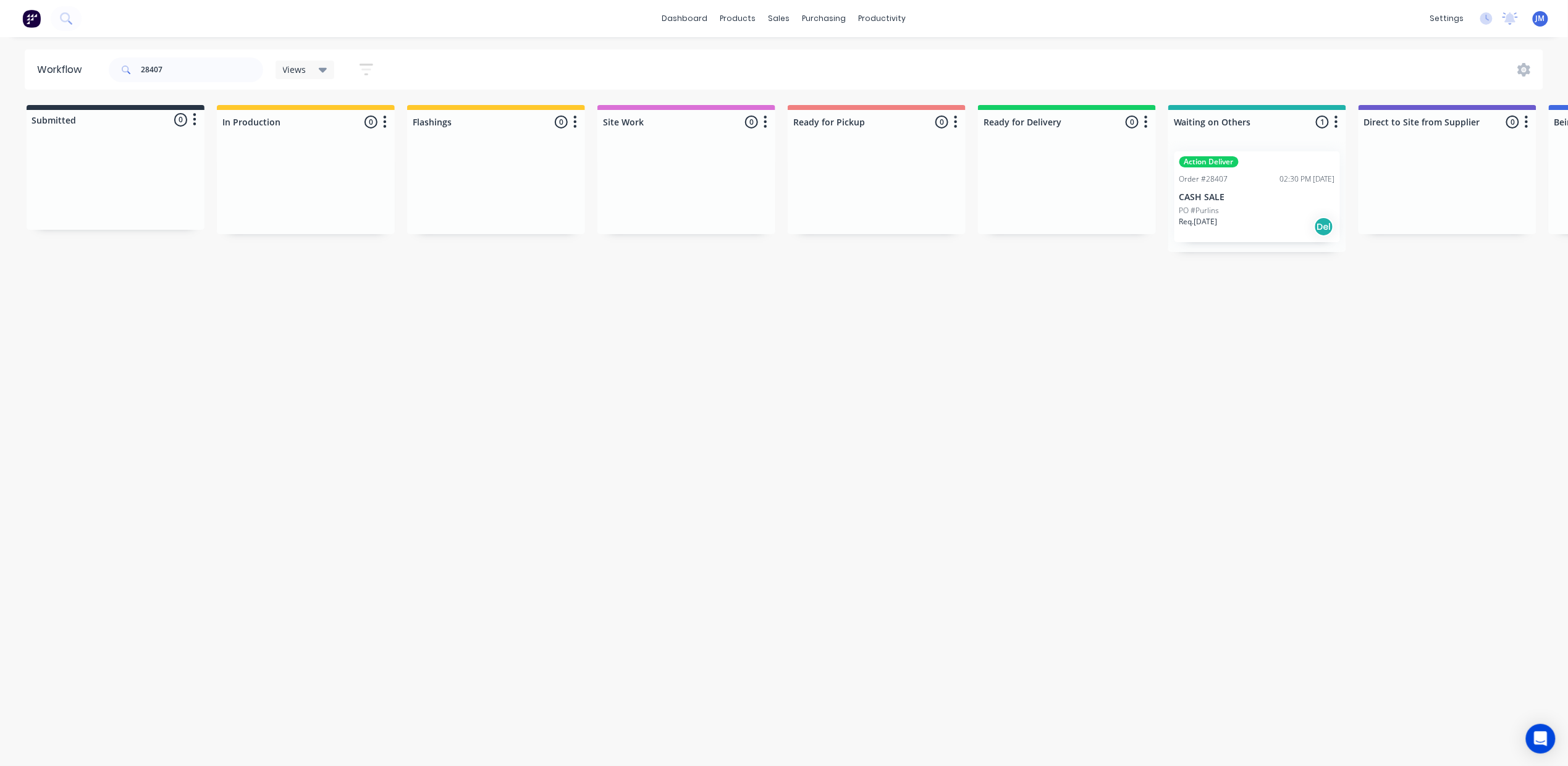
click at [1305, 216] on div "Req. [DATE] Del" at bounding box center [1257, 227] width 156 height 21
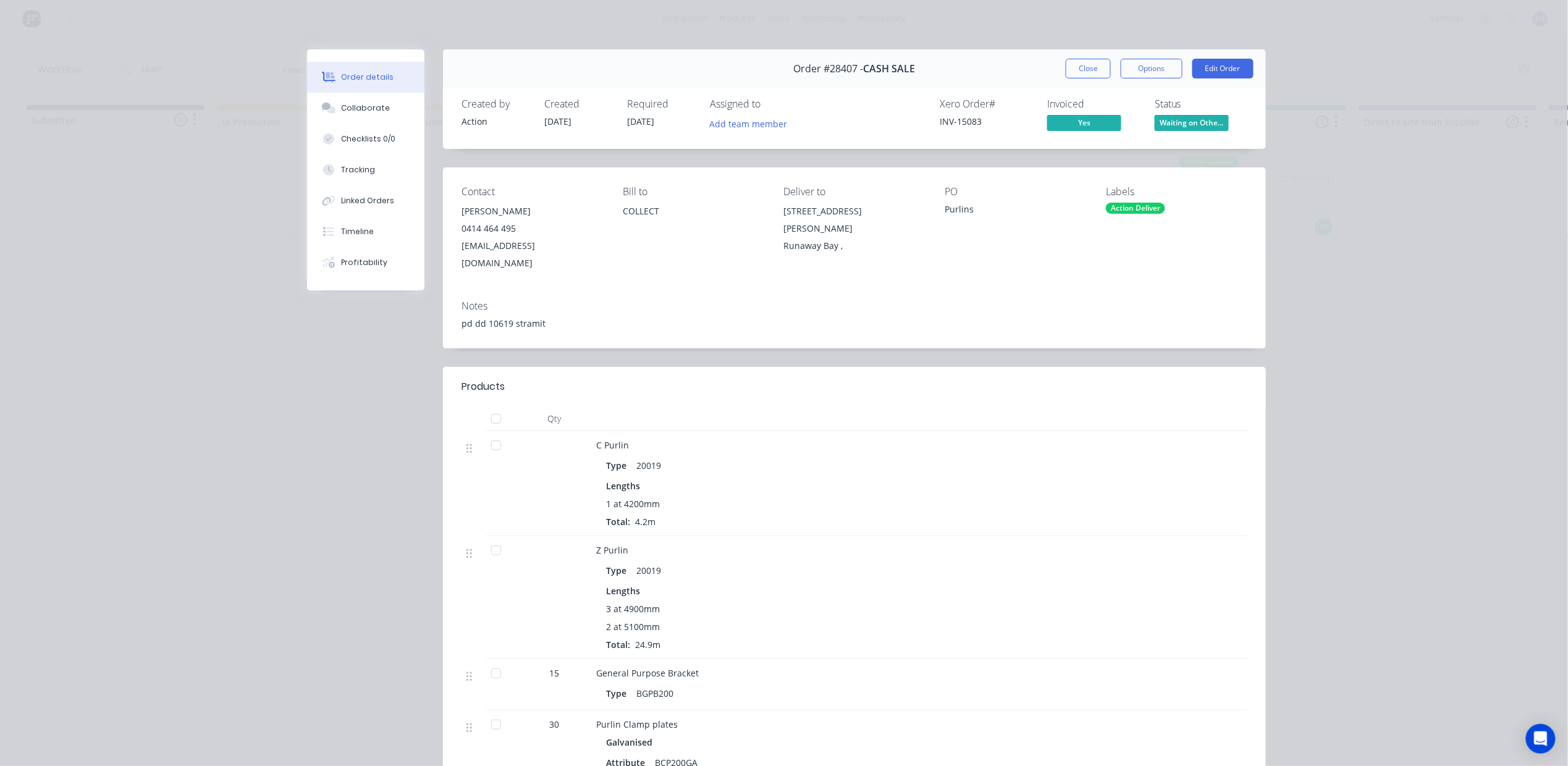
click at [1079, 50] on div "Order #28407 - CASH SALE Close Options Edit Order" at bounding box center [854, 69] width 823 height 39
click at [1080, 65] on button "Close" at bounding box center [1088, 69] width 45 height 20
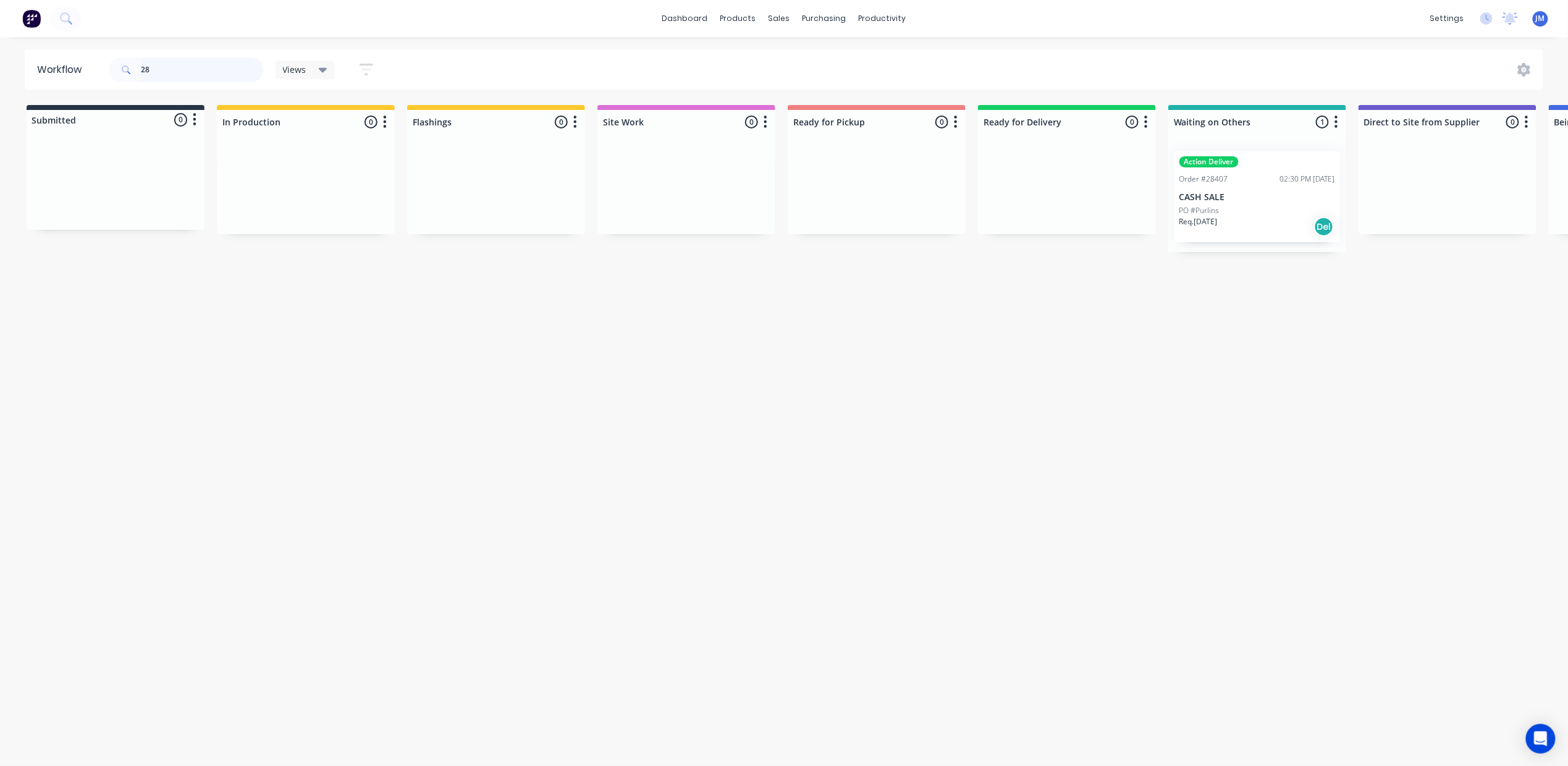
type input "2"
drag, startPoint x: 1273, startPoint y: 186, endPoint x: 865, endPoint y: 206, distance: 408.5
click at [861, 210] on div "Submitted 0 Status colour #273444 hex #273444 Save Cancel Summaries Total order…" at bounding box center [1108, 169] width 2239 height 130
type input "2"
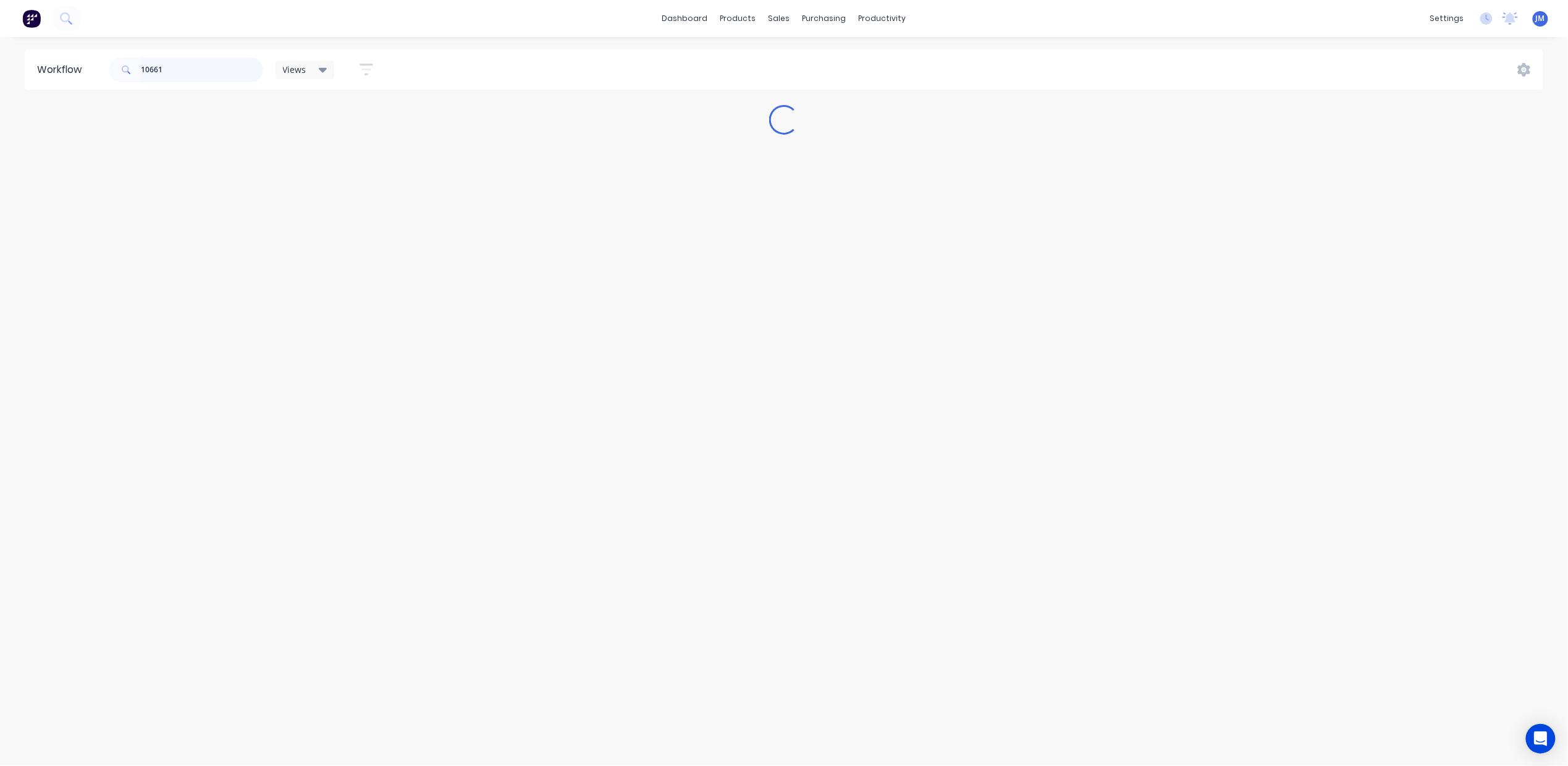
scroll to position [0, 0]
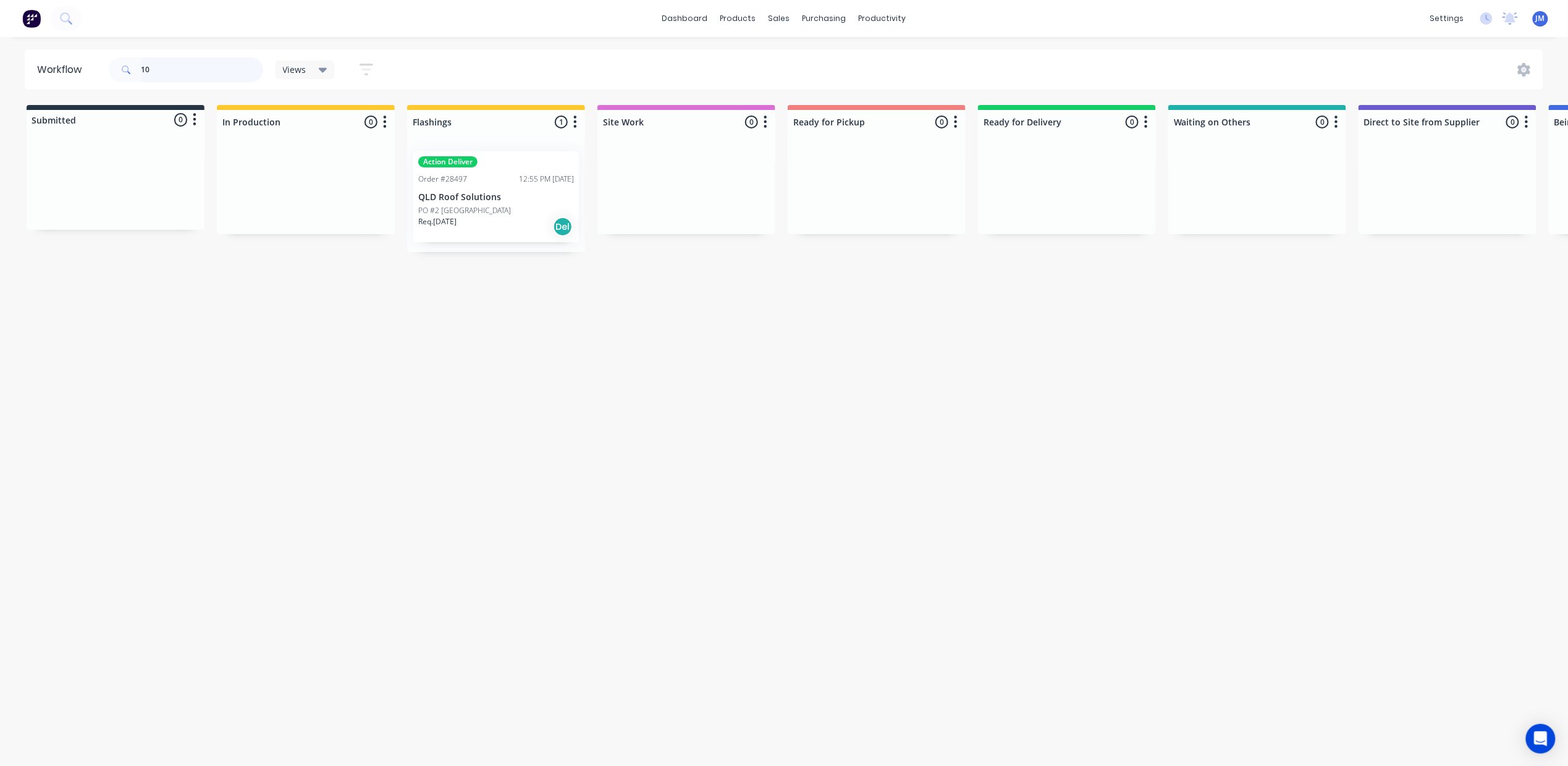
type input "1"
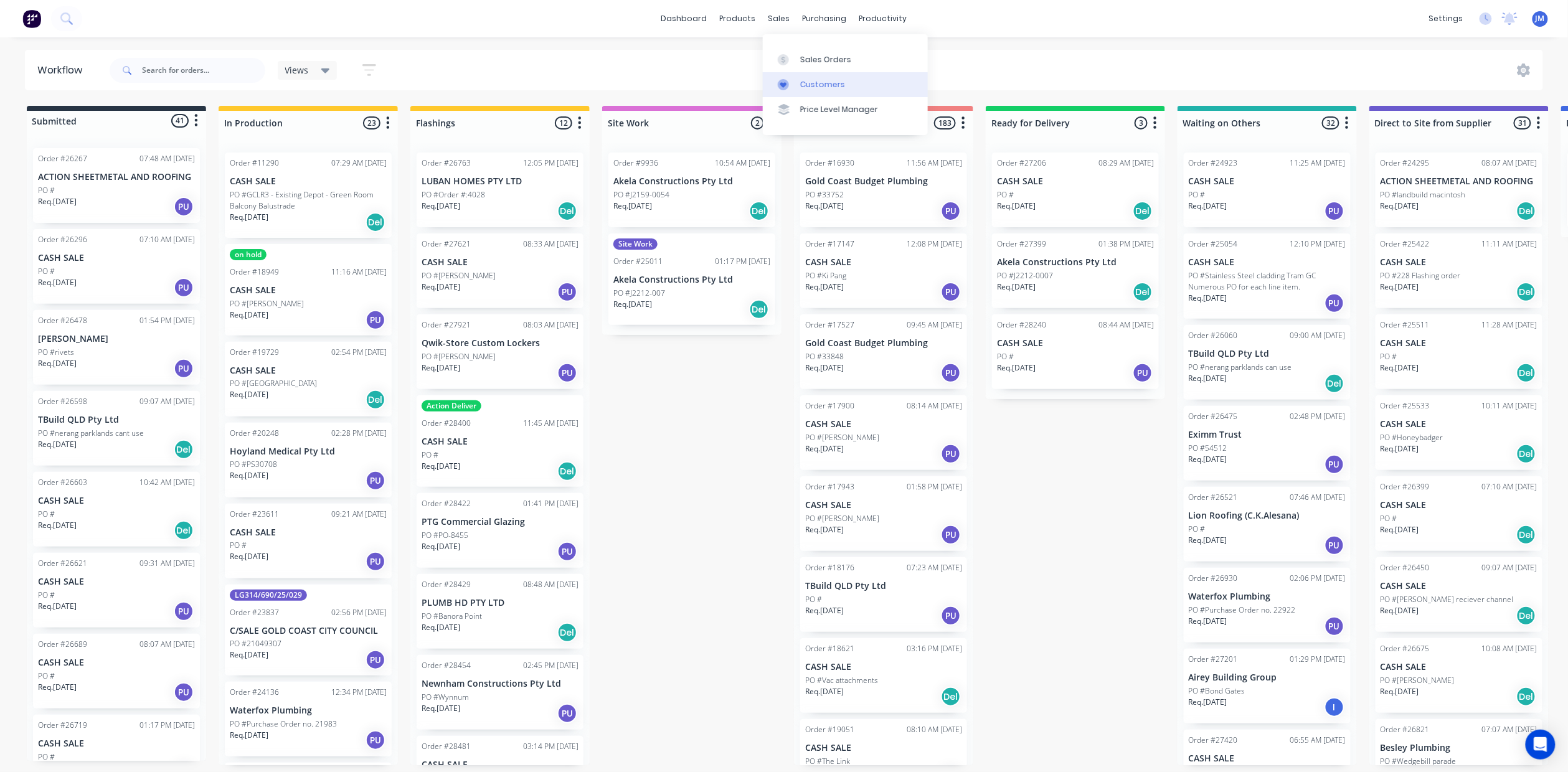
drag, startPoint x: 829, startPoint y: 84, endPoint x: 800, endPoint y: 83, distance: 29.0
click at [828, 84] on div "Customers" at bounding box center [822, 84] width 45 height 11
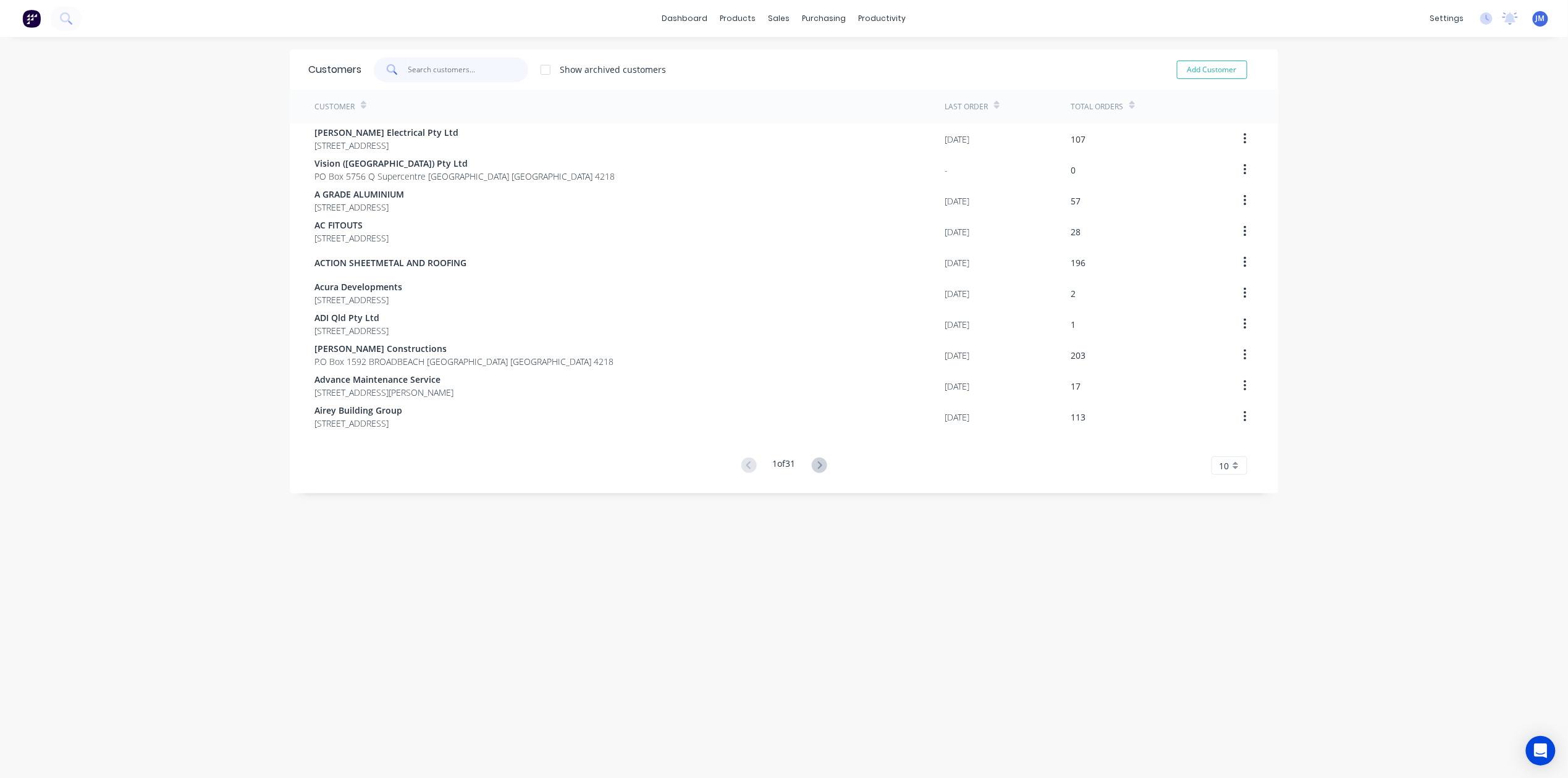
drag, startPoint x: 413, startPoint y: 67, endPoint x: 404, endPoint y: 72, distance: 10.3
click at [414, 66] on input "text" at bounding box center [469, 69] width 121 height 25
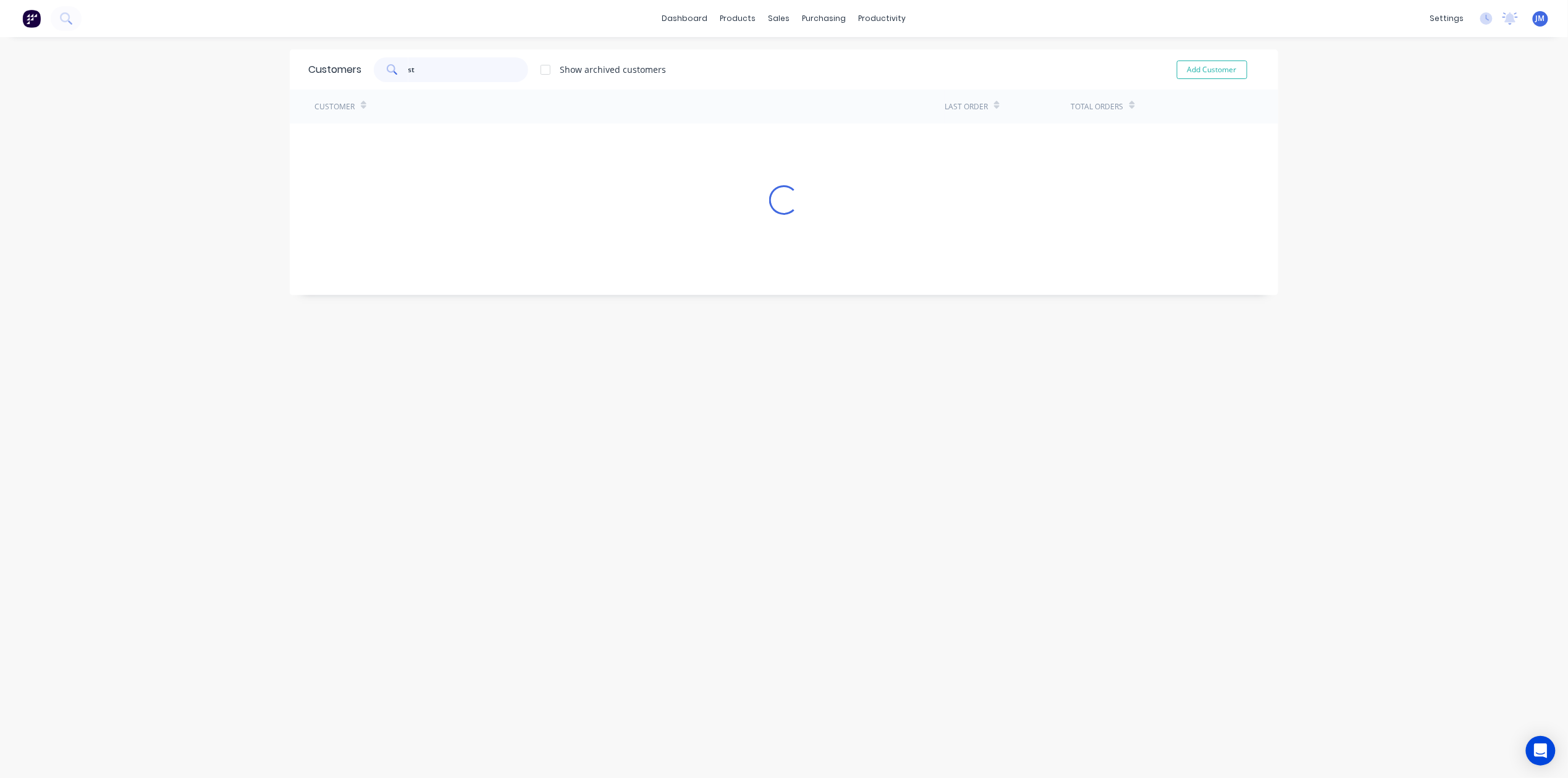
type input "s"
type input "STO ma"
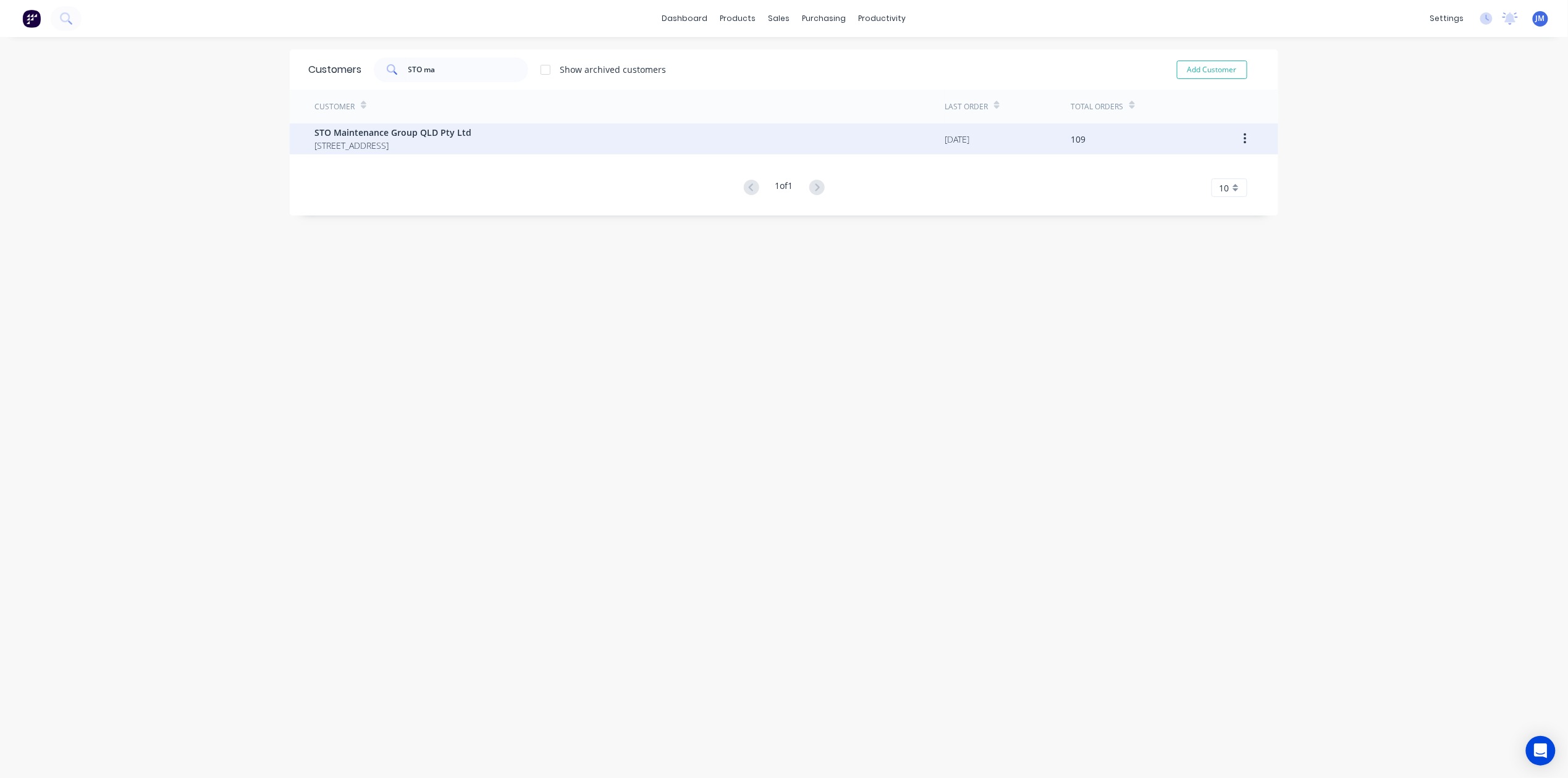
click at [452, 136] on span "STO Maintenance Group QLD Pty Ltd" at bounding box center [393, 132] width 157 height 13
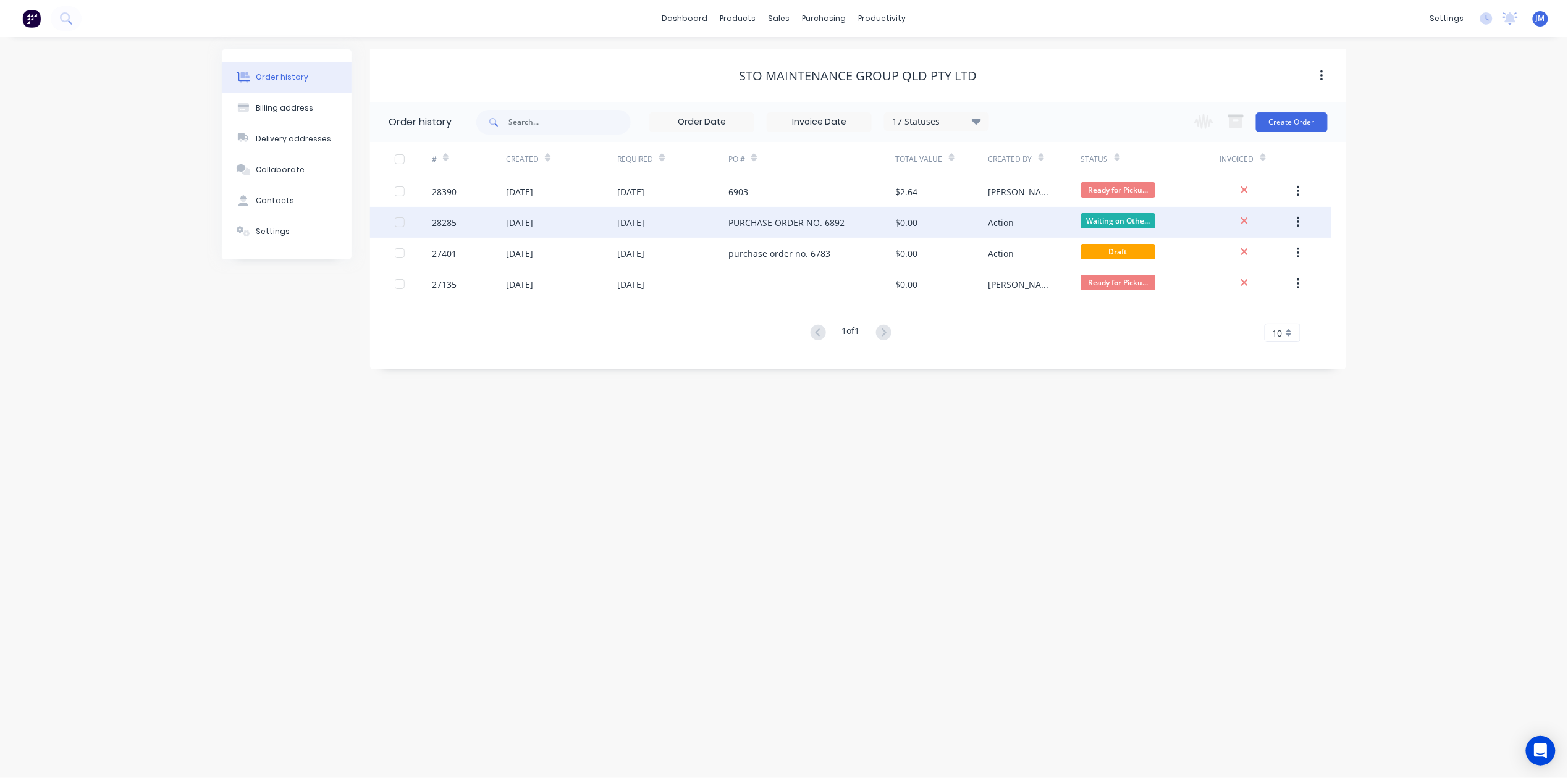
click at [952, 208] on div "$0.00" at bounding box center [942, 222] width 93 height 31
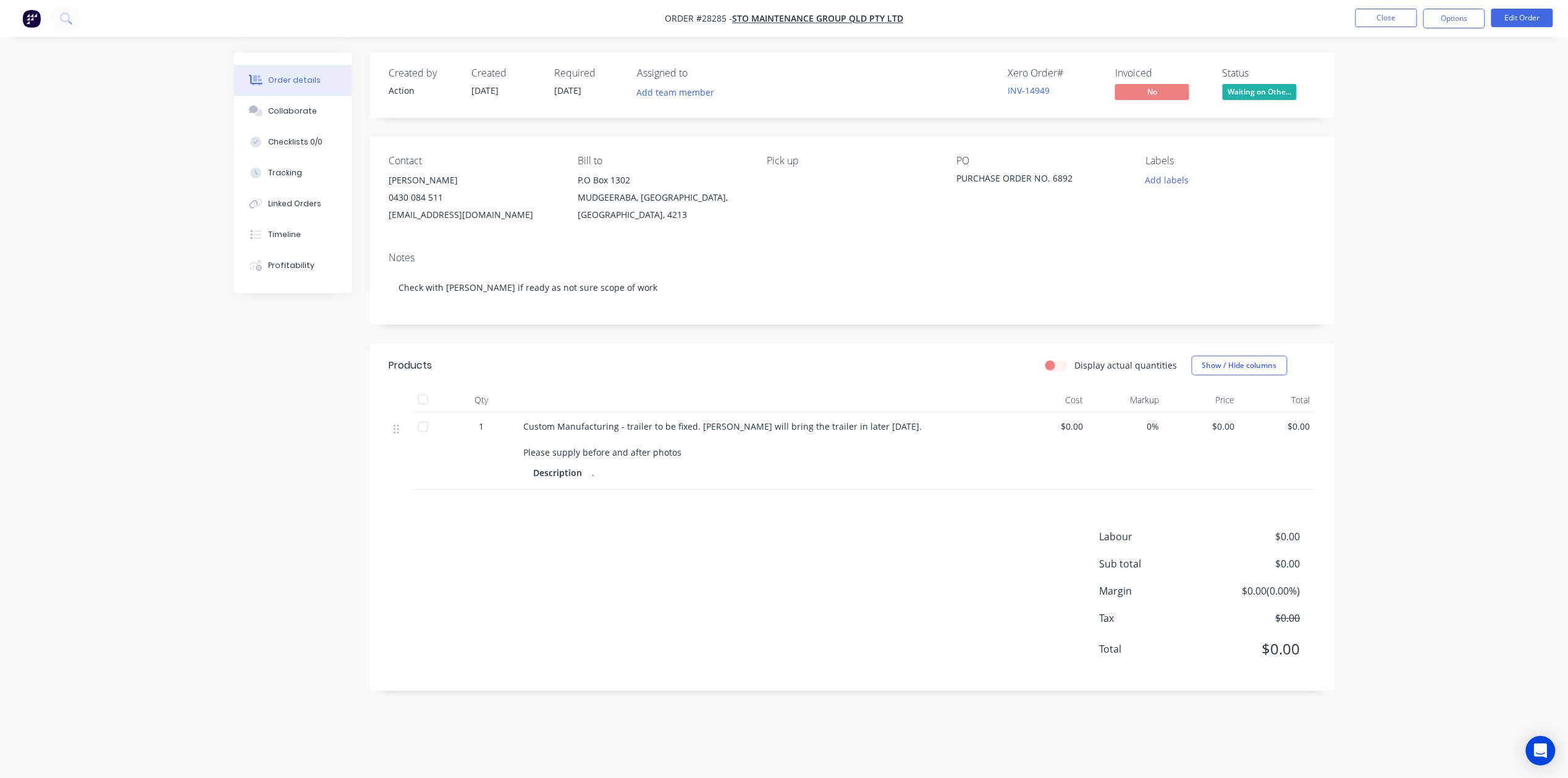
click at [1294, 90] on span "Waiting on Othe..." at bounding box center [1260, 92] width 74 height 15
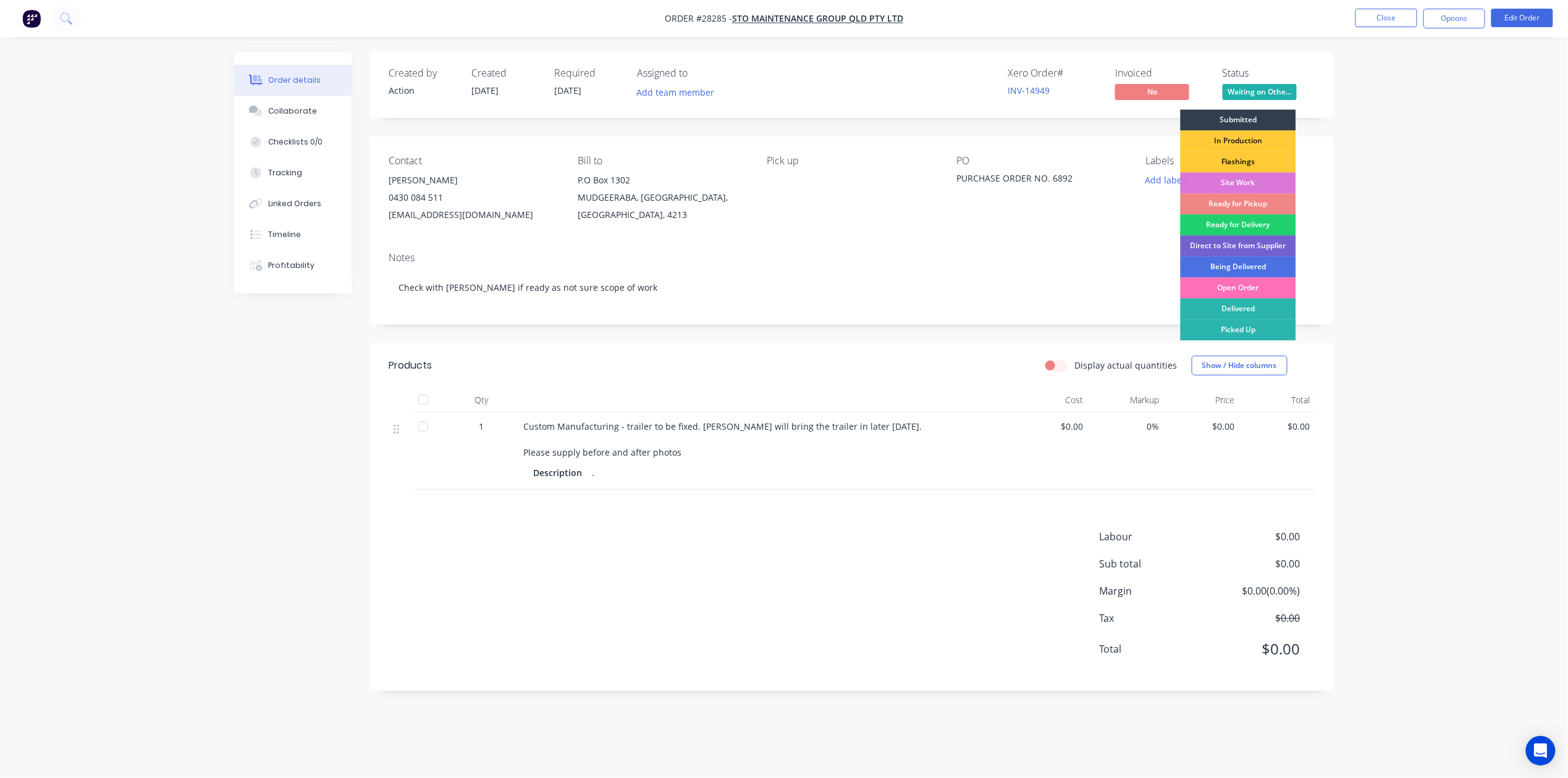
click at [1268, 196] on div "Ready for Pickup" at bounding box center [1238, 204] width 115 height 21
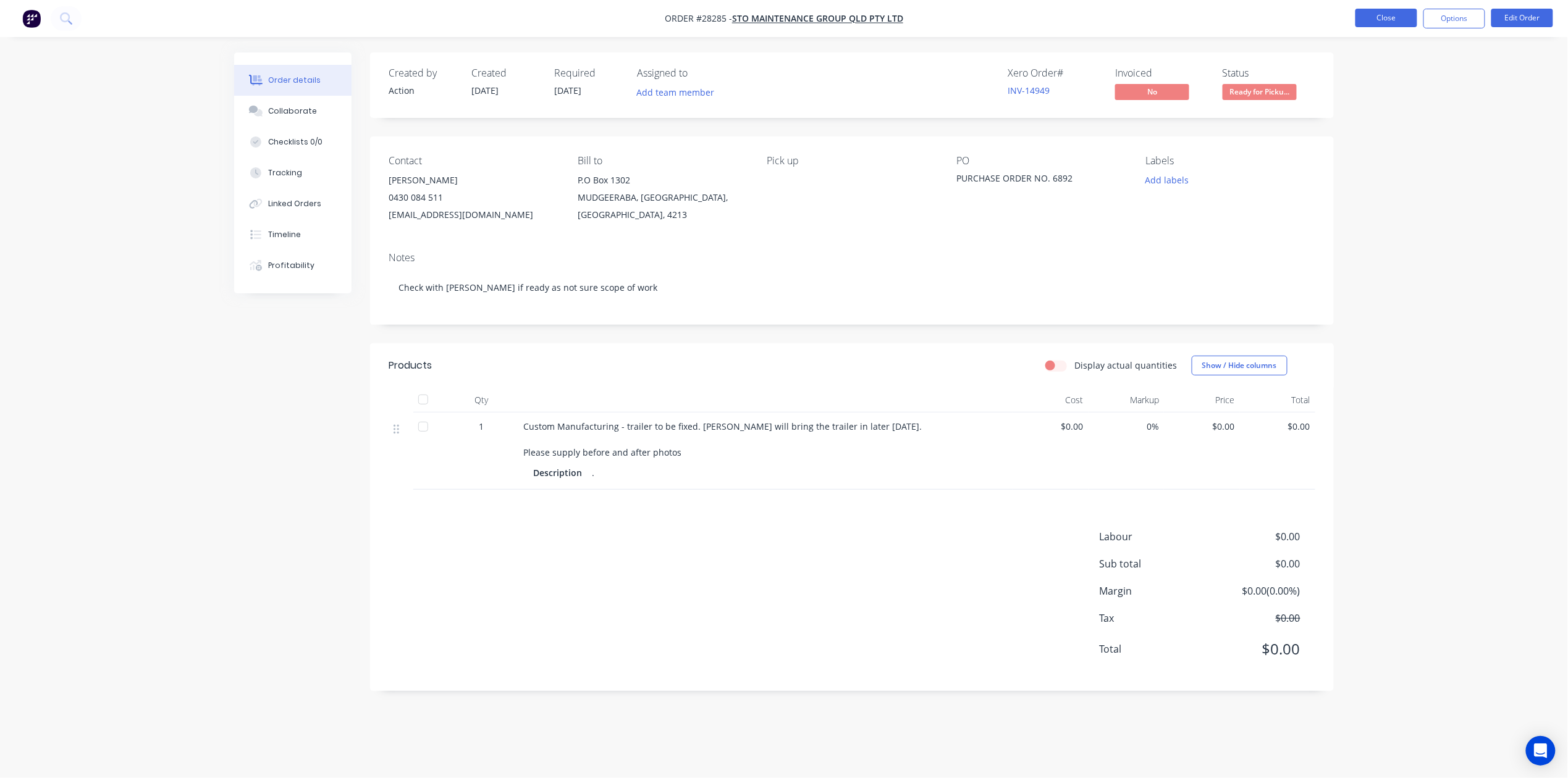
click at [1390, 20] on button "Close" at bounding box center [1386, 17] width 62 height 19
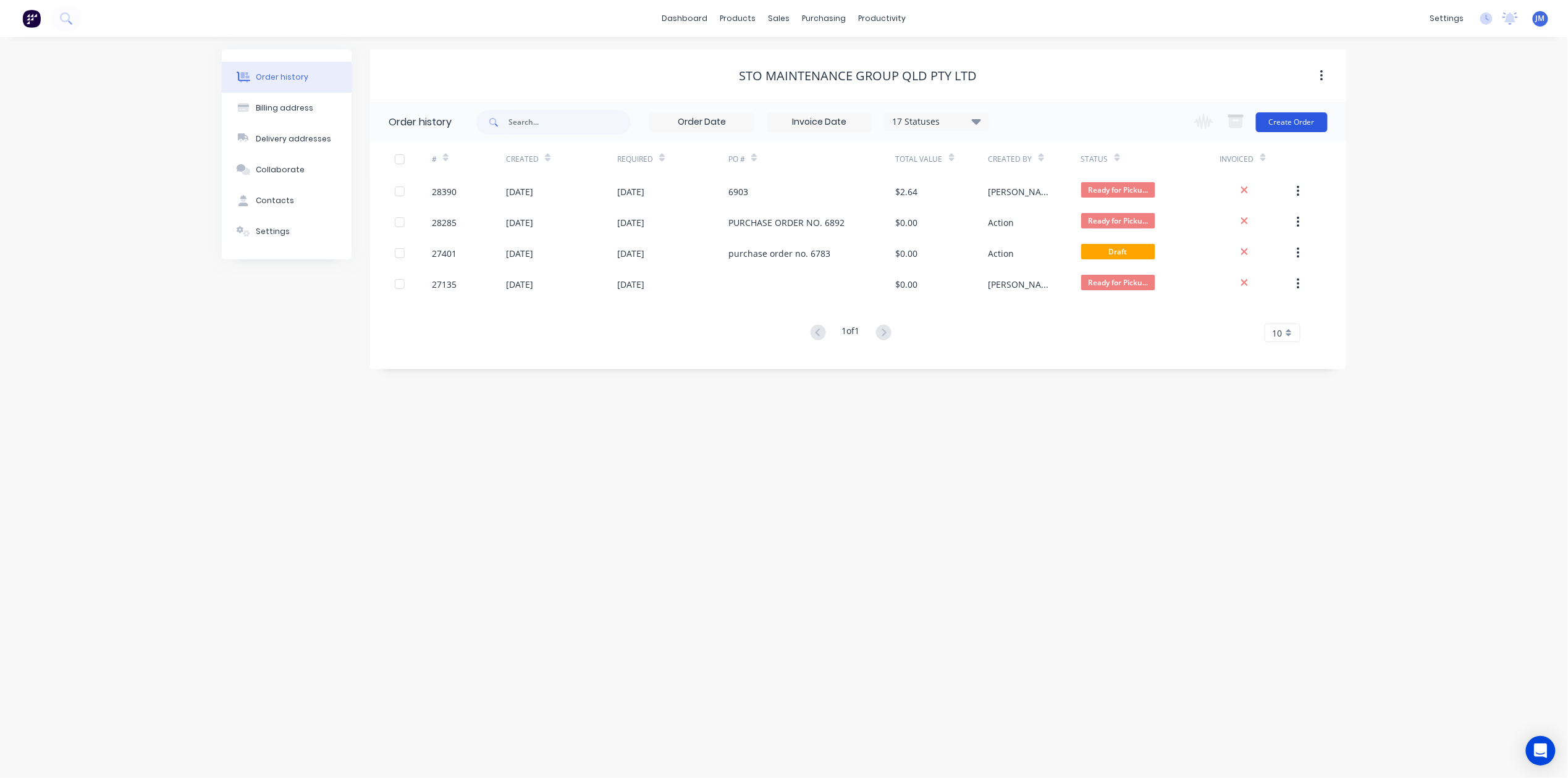
click at [1285, 115] on button "Create Order" at bounding box center [1291, 122] width 72 height 20
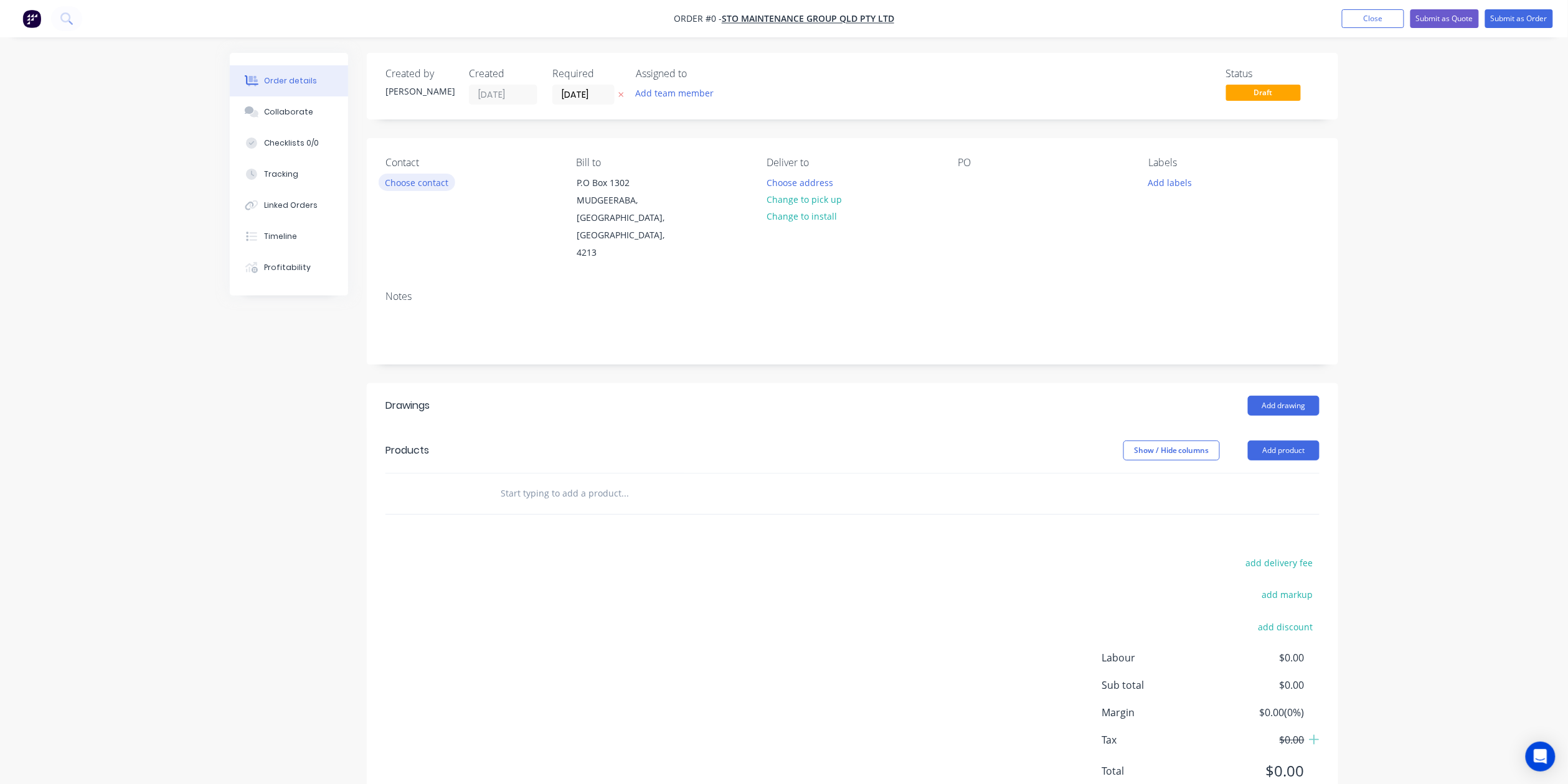
click at [430, 182] on button "Choose contact" at bounding box center [417, 182] width 77 height 17
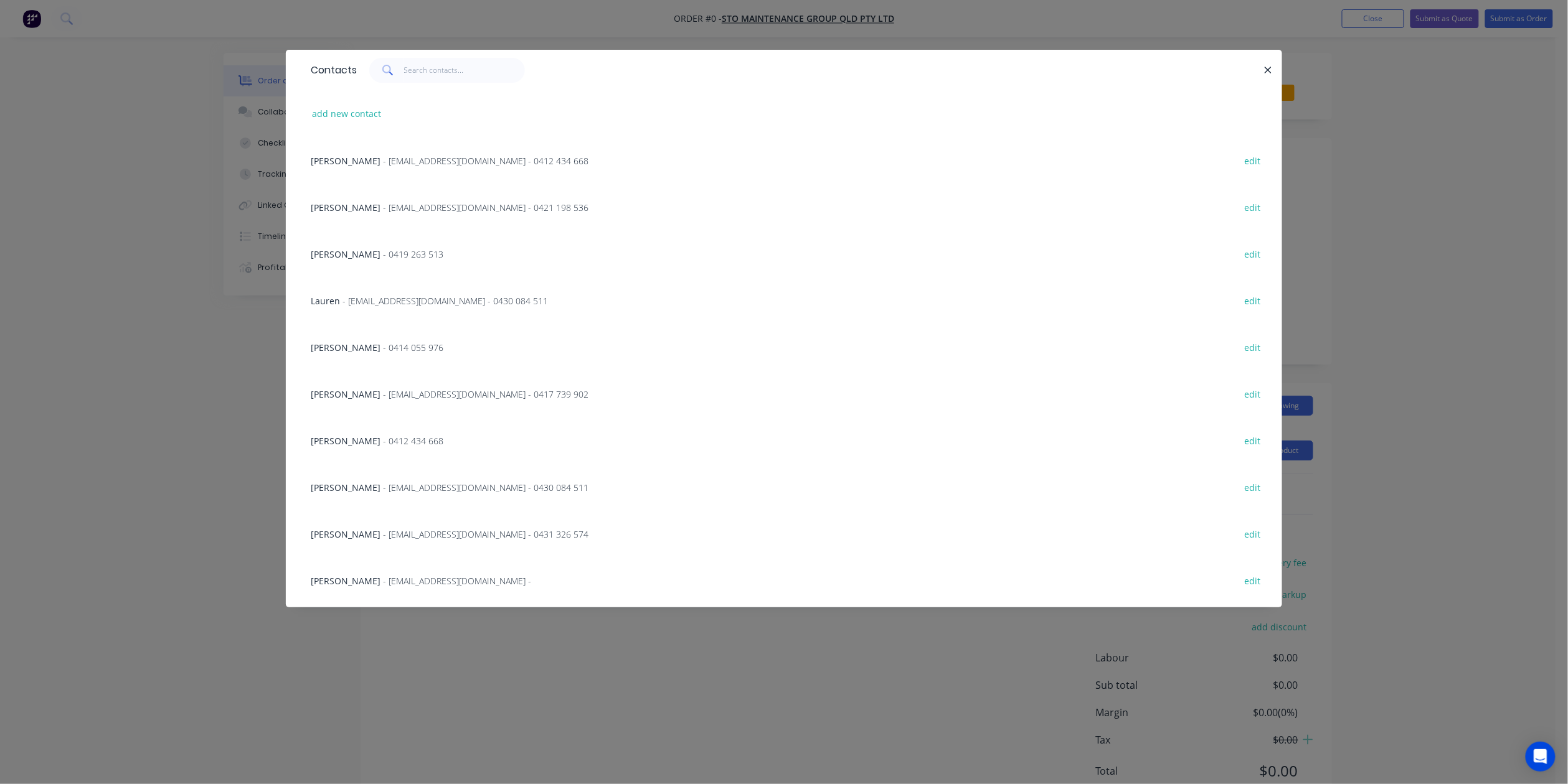
click at [399, 161] on span "- [EMAIL_ADDRESS][DOMAIN_NAME] - 0412 434 668" at bounding box center [485, 161] width 206 height 12
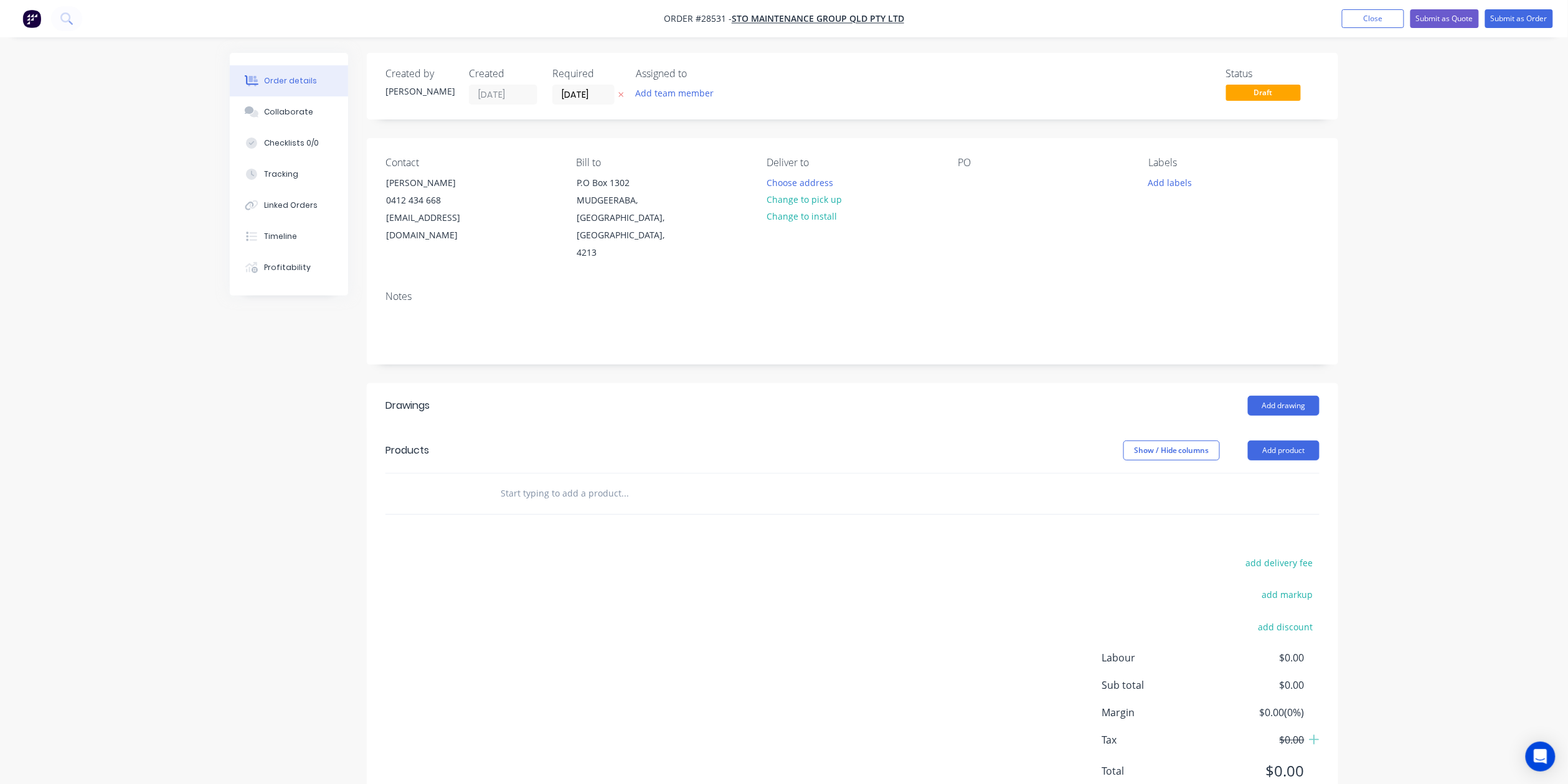
drag, startPoint x: 831, startPoint y: 200, endPoint x: 869, endPoint y: 185, distance: 40.9
click at [831, 199] on button "Change to pick up" at bounding box center [804, 200] width 88 height 17
click at [967, 177] on div at bounding box center [967, 183] width 20 height 18
click at [1286, 441] on button "Add product" at bounding box center [1283, 451] width 71 height 20
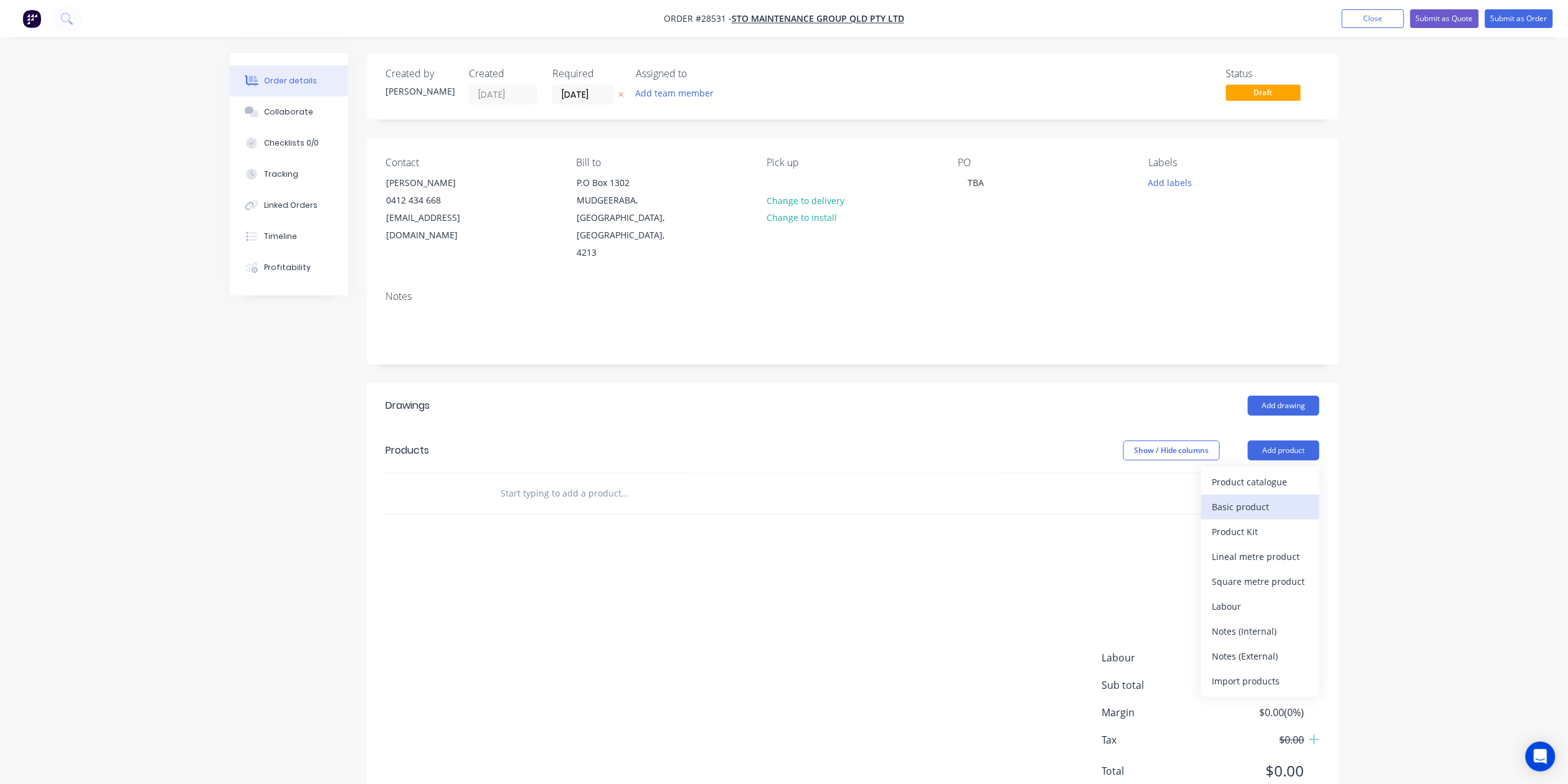
click at [1234, 498] on div "Basic product" at bounding box center [1260, 507] width 96 height 18
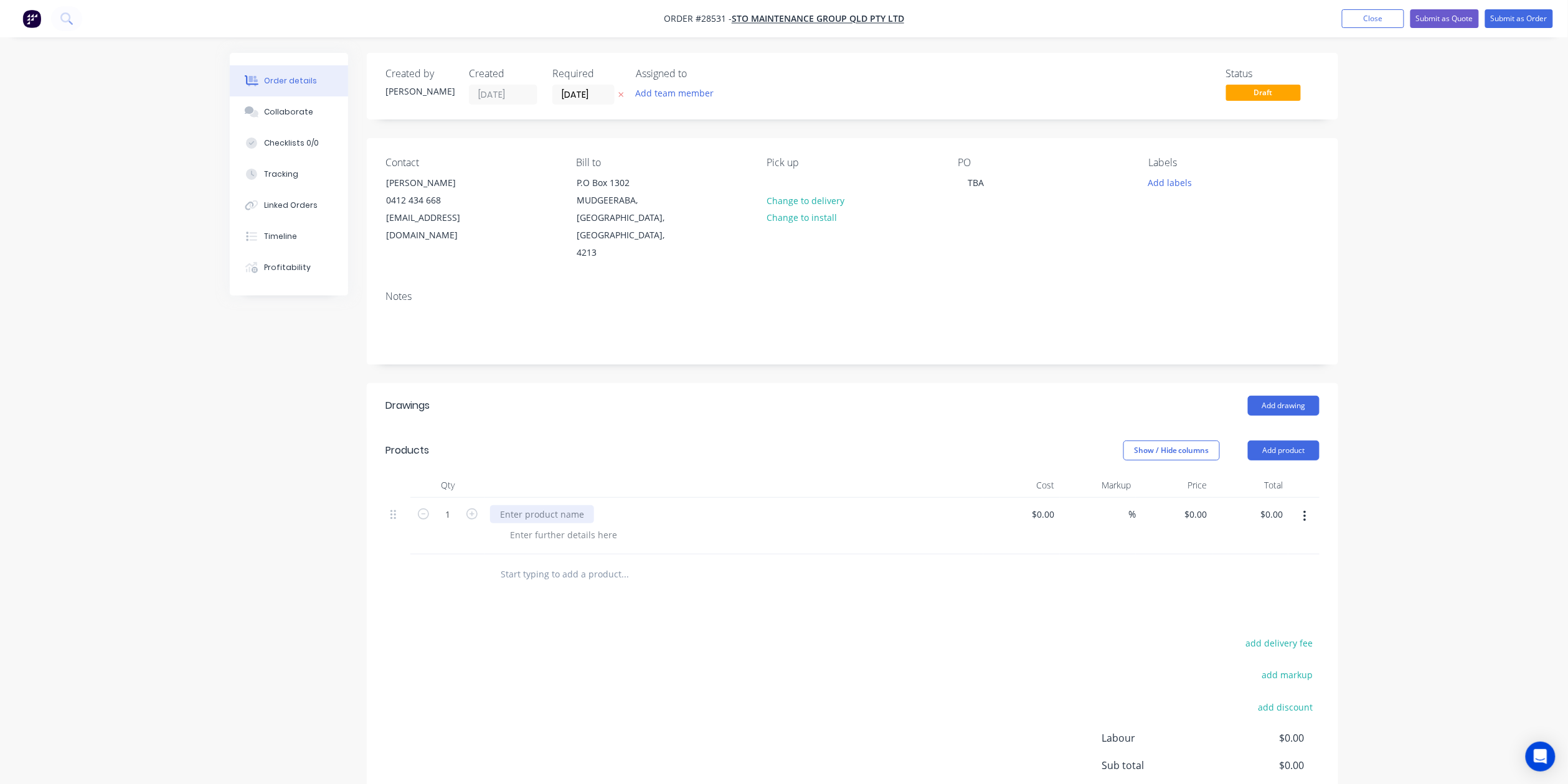
drag, startPoint x: 535, startPoint y: 503, endPoint x: 569, endPoint y: 498, distance: 34.4
click at [537, 505] on div at bounding box center [541, 515] width 104 height 18
click at [1506, 20] on button "Submit as Order" at bounding box center [1519, 18] width 68 height 19
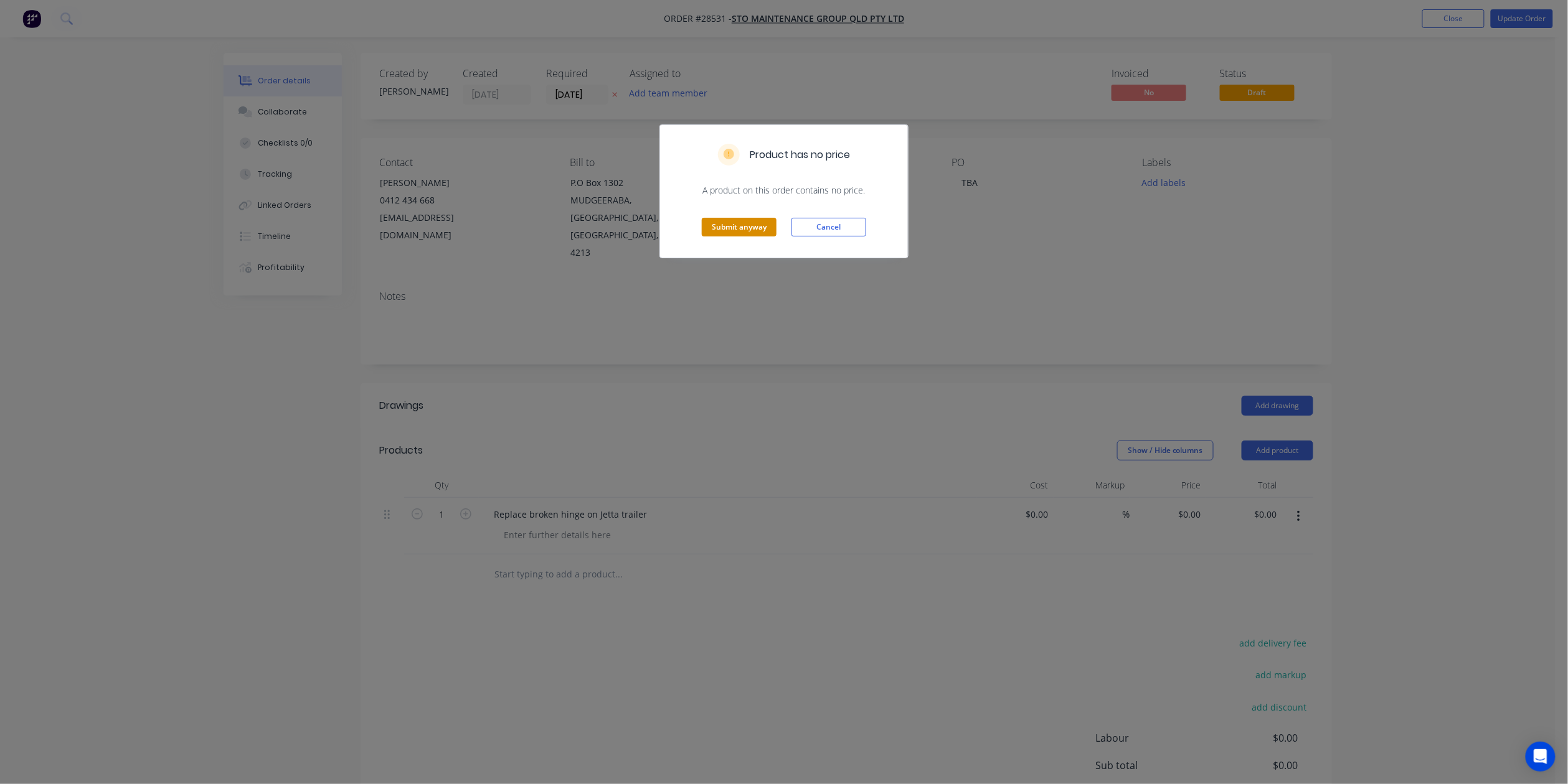
click at [734, 225] on button "Submit anyway" at bounding box center [739, 227] width 74 height 19
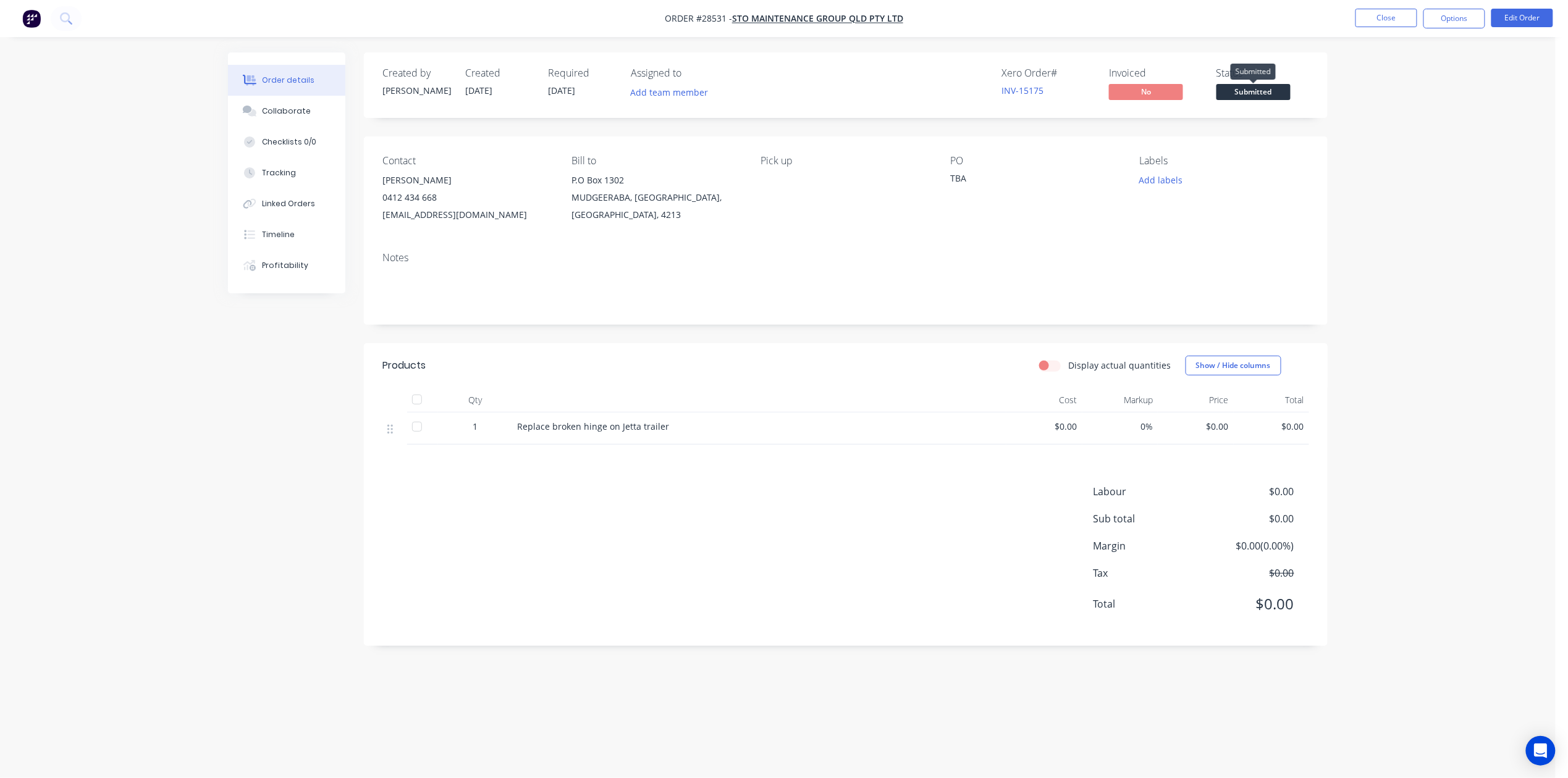
drag, startPoint x: 1233, startPoint y: 90, endPoint x: 1261, endPoint y: 100, distance: 29.7
click at [1234, 90] on span "Submitted" at bounding box center [1253, 92] width 74 height 15
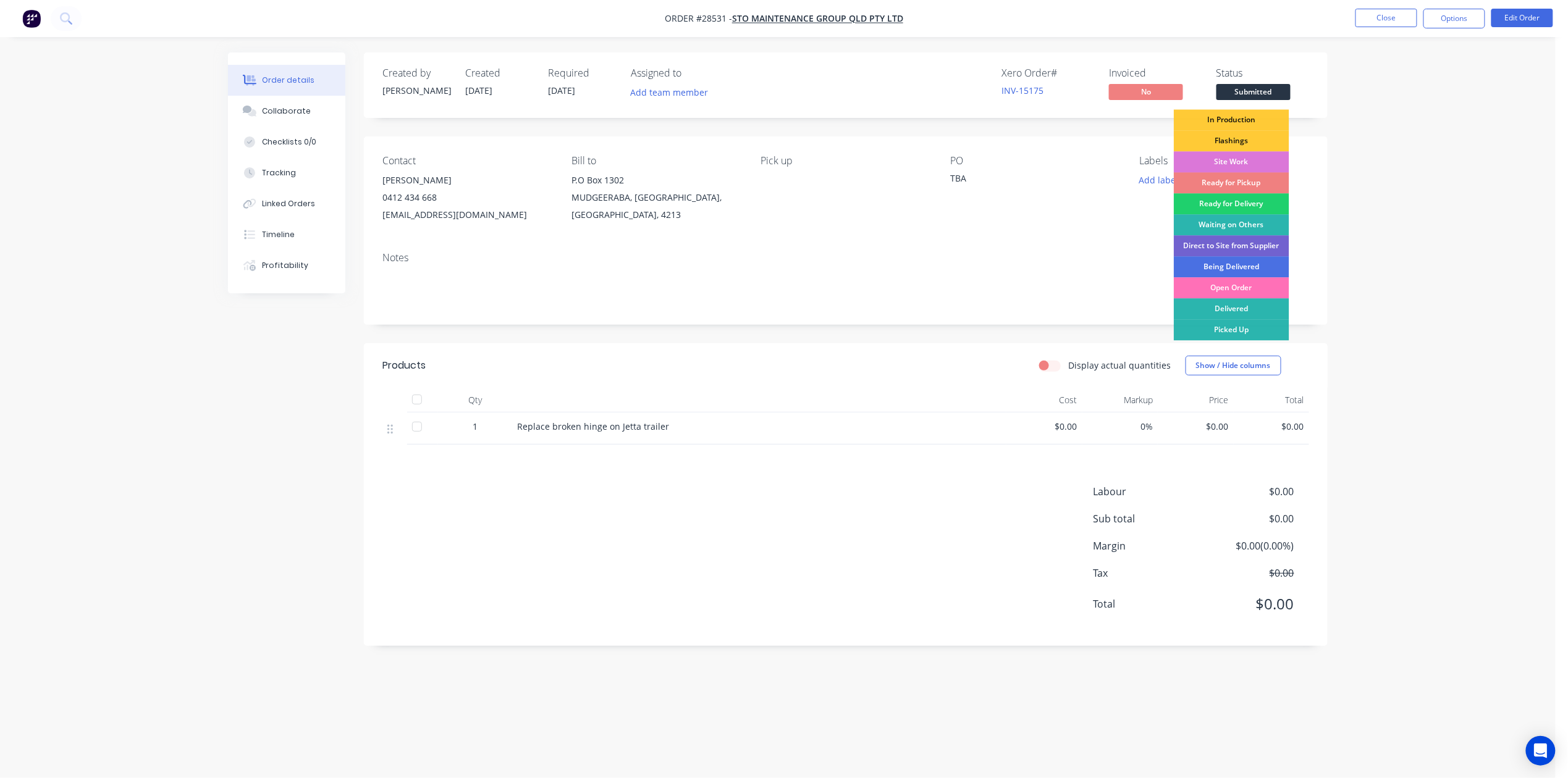
click at [1252, 178] on div "Ready for Pickup" at bounding box center [1231, 183] width 115 height 21
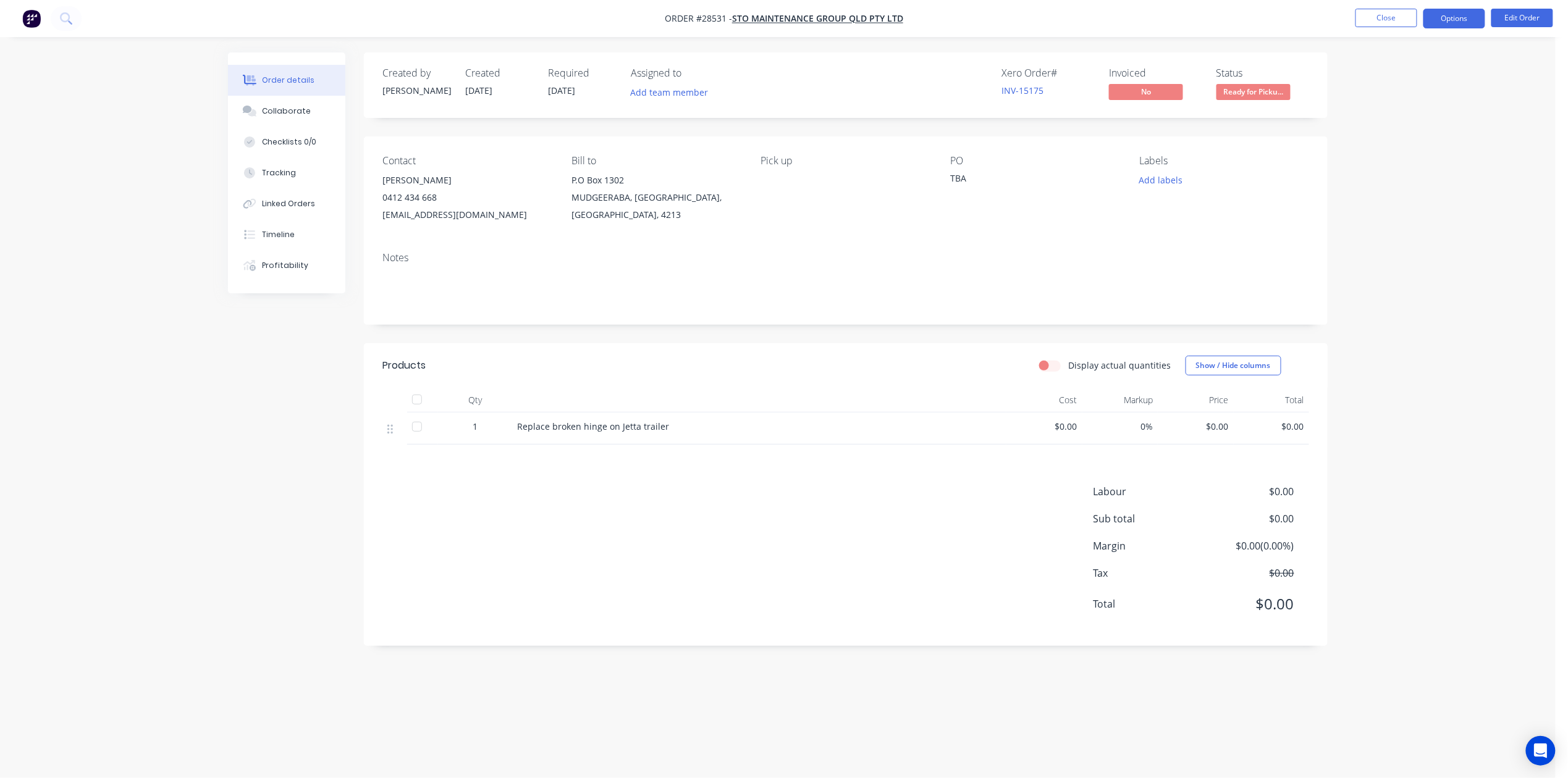
click at [1475, 16] on button "Options" at bounding box center [1454, 18] width 62 height 20
click at [1404, 144] on div "Work Order" at bounding box center [1417, 149] width 114 height 18
click at [1398, 121] on div "Without pricing" at bounding box center [1417, 124] width 114 height 18
click at [1396, 14] on button "Close" at bounding box center [1386, 17] width 62 height 19
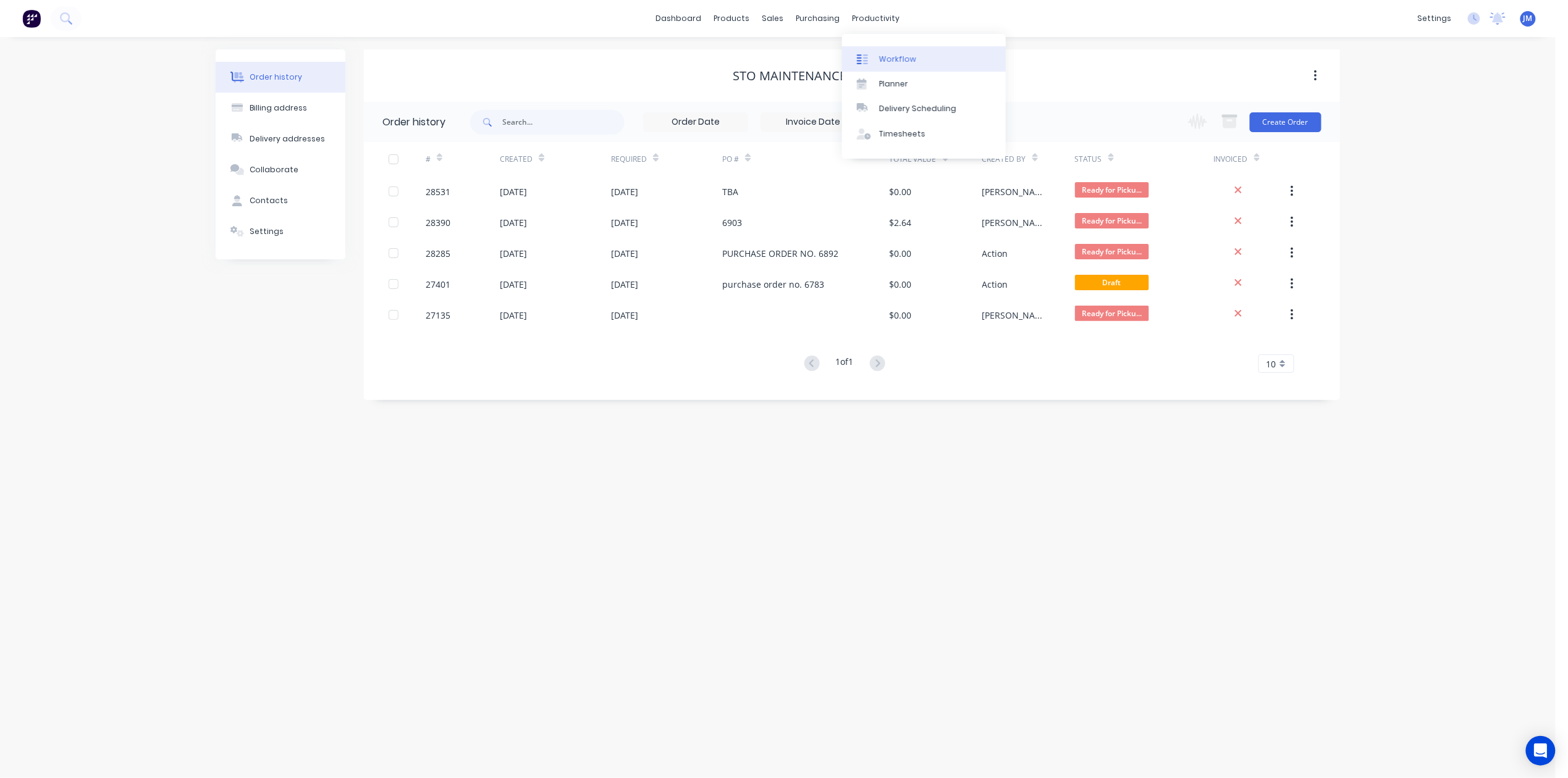
click at [898, 63] on div "Workflow" at bounding box center [897, 59] width 37 height 11
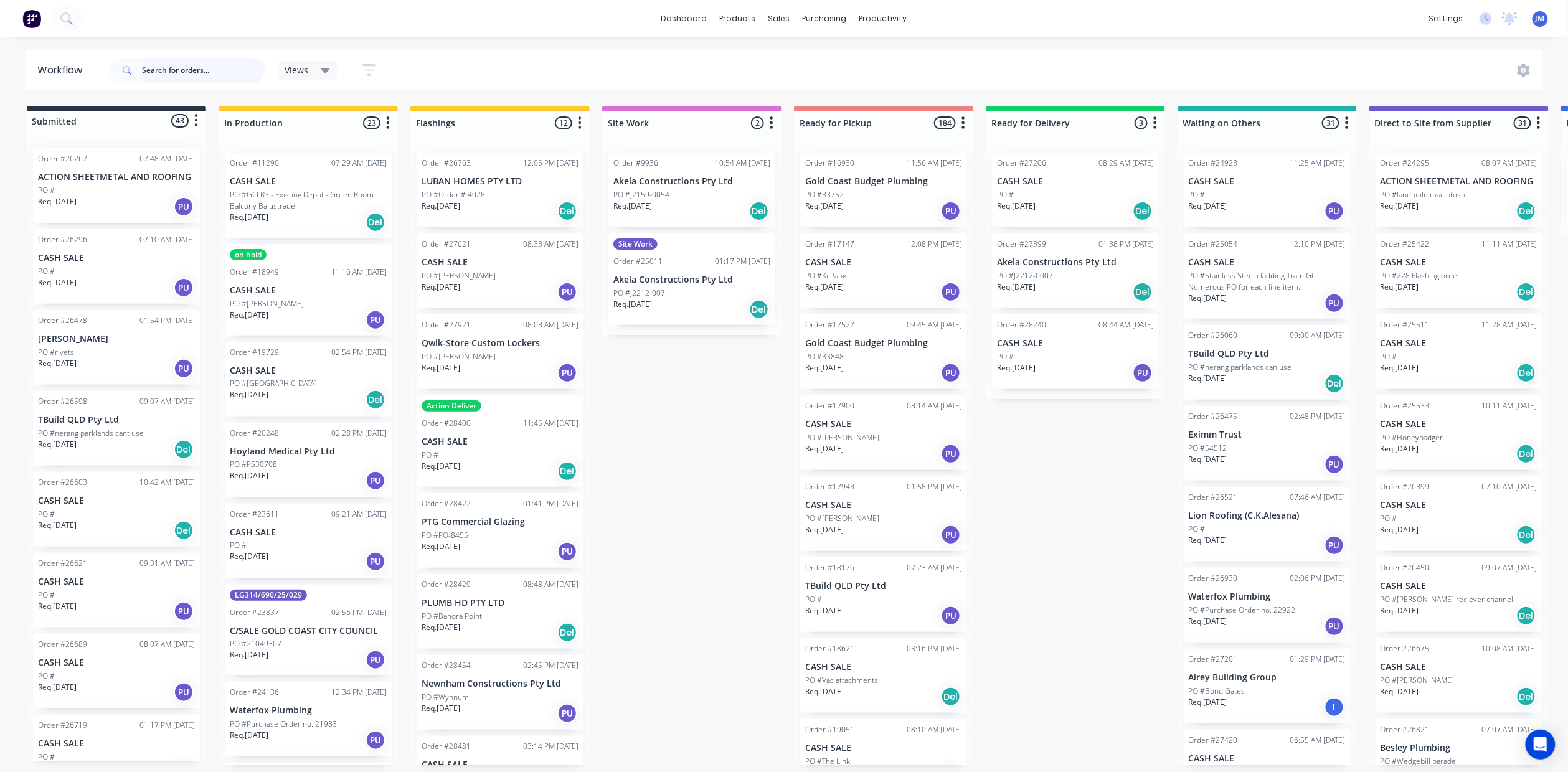
drag, startPoint x: 156, startPoint y: 71, endPoint x: 755, endPoint y: 202, distance: 613.2
click at [156, 71] on input "text" at bounding box center [203, 70] width 123 height 25
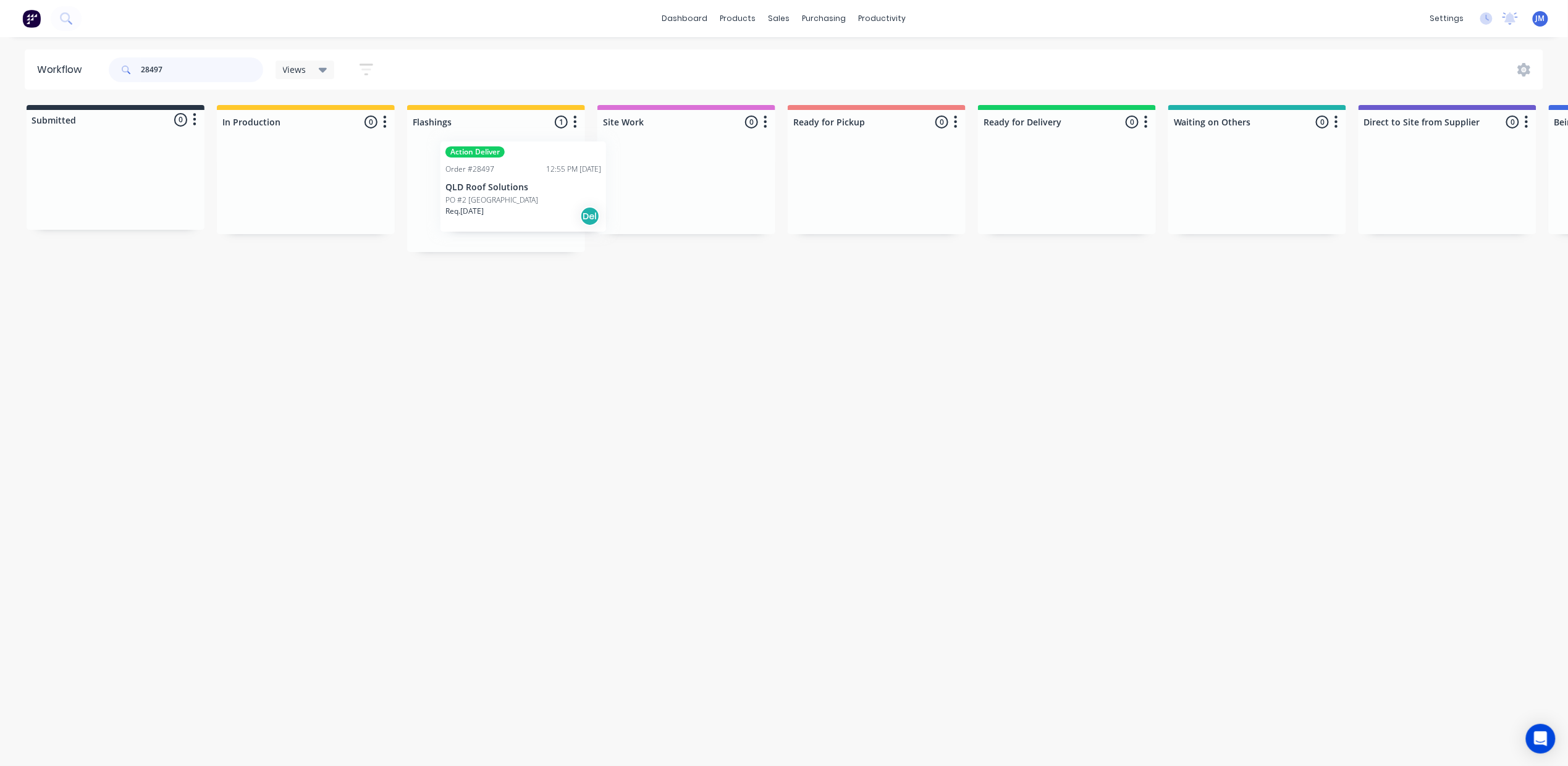
drag, startPoint x: 896, startPoint y: 199, endPoint x: 495, endPoint y: 184, distance: 401.3
click at [495, 184] on div "Action Deliver Order #28497 12:55 PM [DATE] QLD Roof Solutions PO #2 [GEOGRAPHI…" at bounding box center [496, 197] width 178 height 111
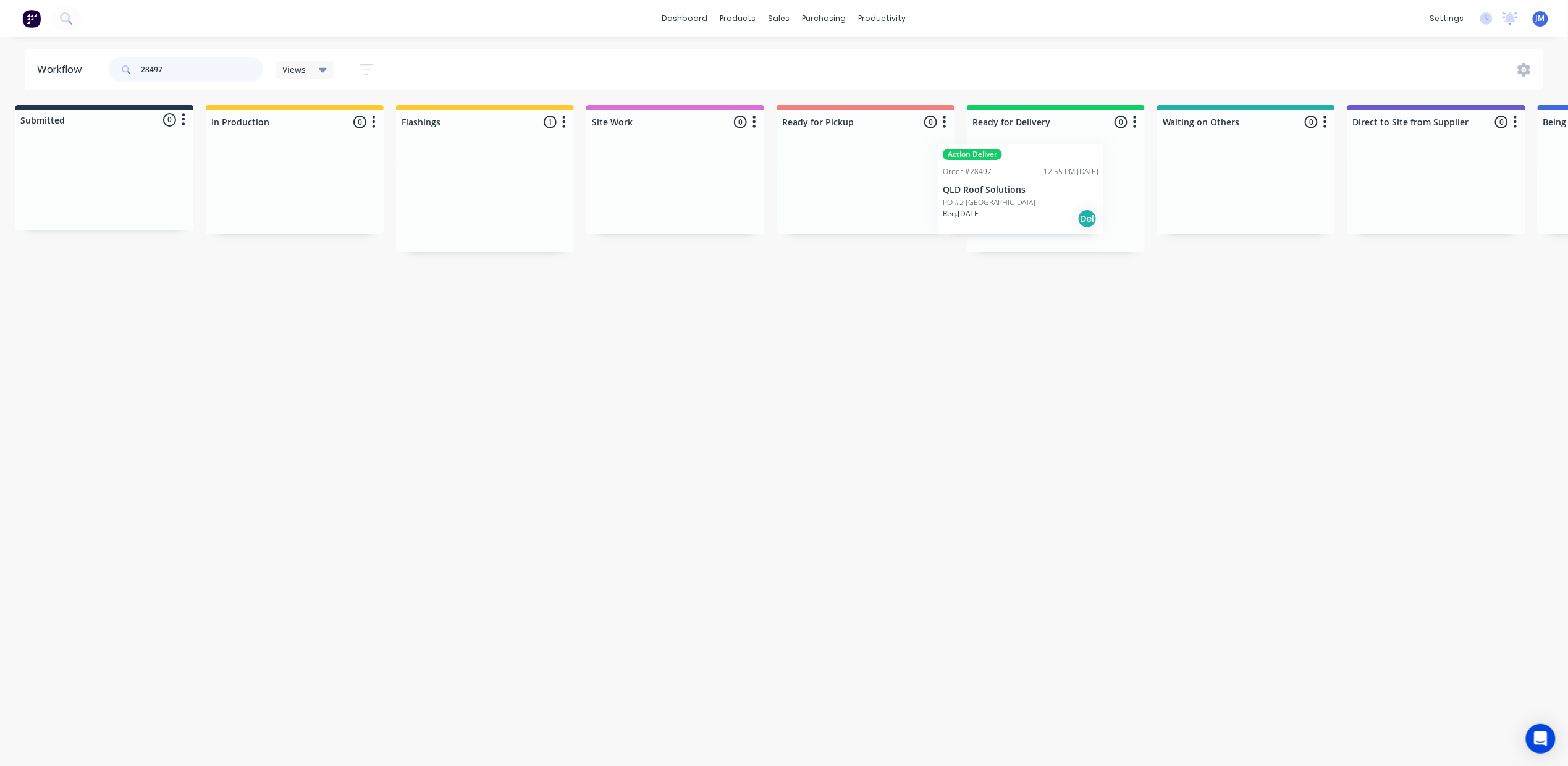
drag, startPoint x: 467, startPoint y: 196, endPoint x: 989, endPoint y: 172, distance: 522.6
click at [997, 186] on div "Submitted 0 Status colour #273444 hex #273444 Save Cancel Summaries Total order…" at bounding box center [1099, 178] width 2239 height 147
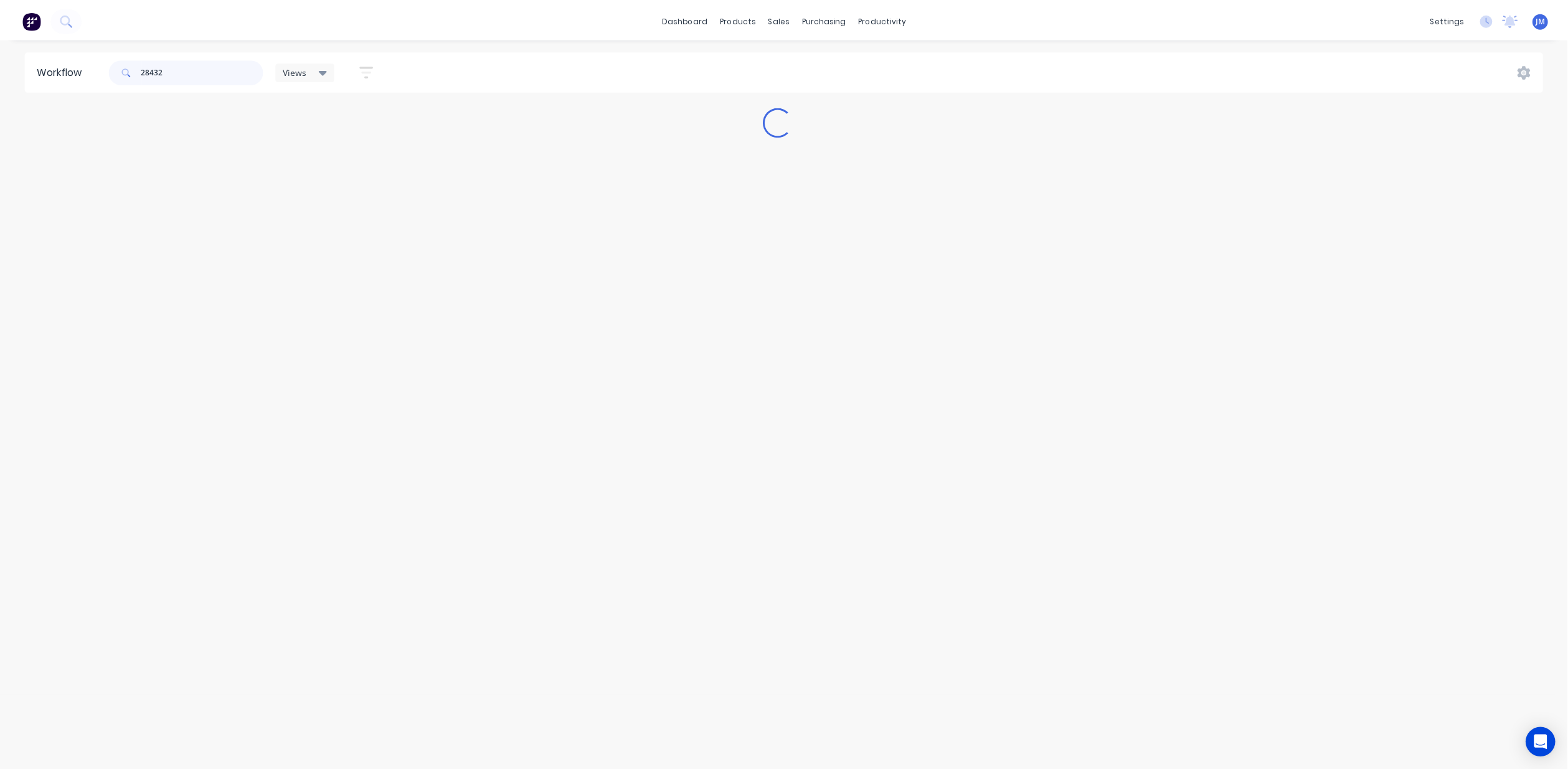
scroll to position [0, 0]
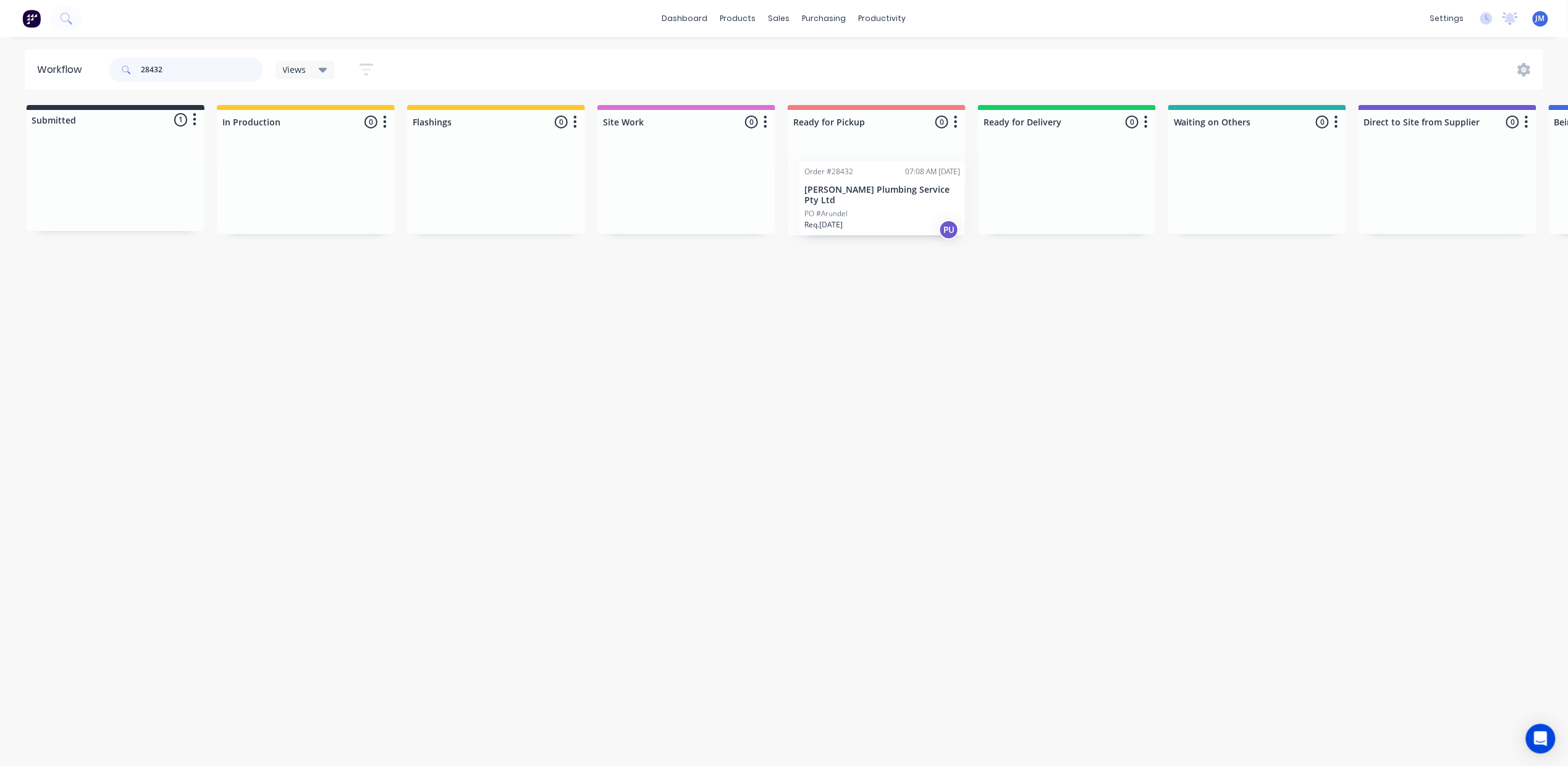
drag, startPoint x: 136, startPoint y: 203, endPoint x: 908, endPoint y: 218, distance: 772.1
click at [908, 218] on div "Submitted 1 Status colour #273444 hex #273444 Save Cancel Summaries Total order…" at bounding box center [1111, 169] width 2239 height 130
drag, startPoint x: 890, startPoint y: 211, endPoint x: 858, endPoint y: 260, distance: 58.5
drag, startPoint x: 858, startPoint y: 260, endPoint x: 324, endPoint y: 508, distance: 588.8
click at [304, 520] on div "Workflow 28432 Views Save new view None (Default) edit Show/Hide statuses Show …" at bounding box center [778, 395] width 1556 height 691
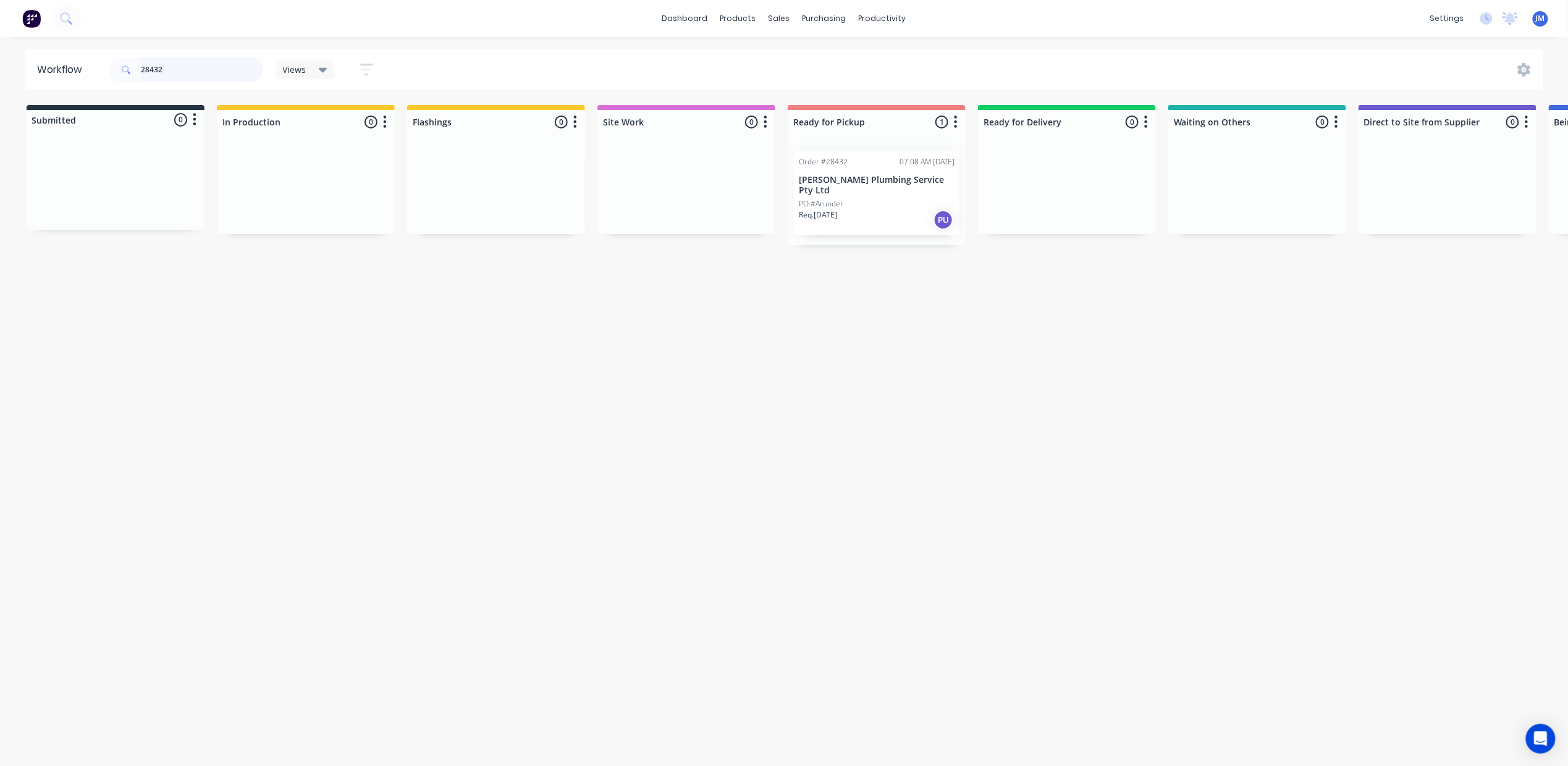
click at [183, 74] on input "28432" at bounding box center [202, 69] width 122 height 25
type input "2"
